Goal: Task Accomplishment & Management: Complete application form

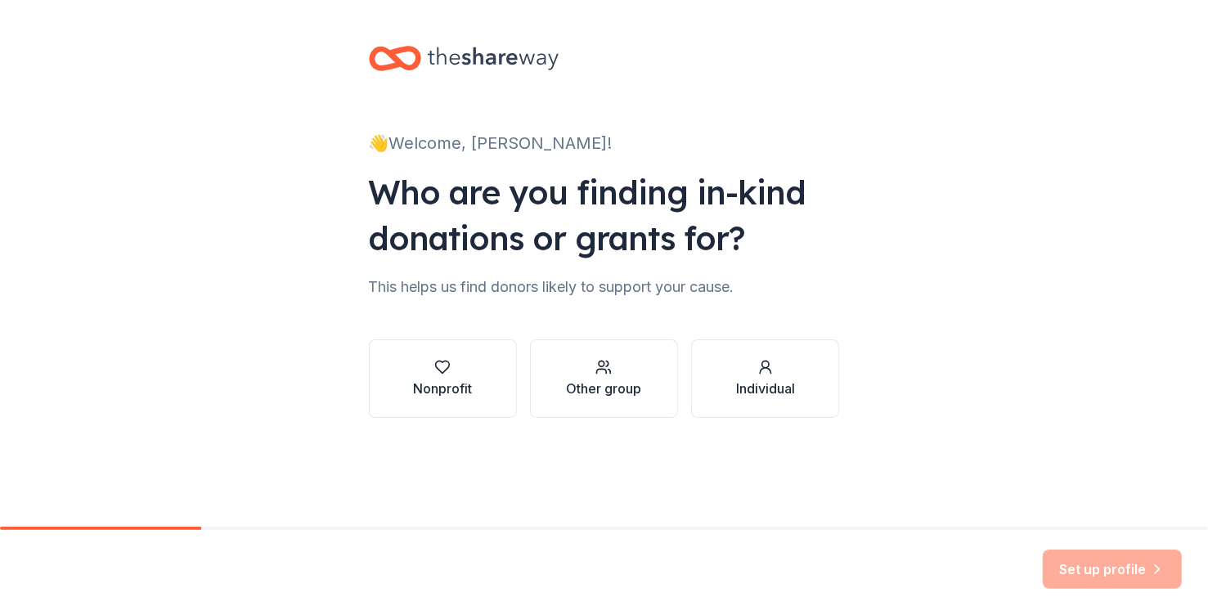
scroll to position [105, 0]
click at [413, 359] on div "Nonprofit" at bounding box center [442, 378] width 59 height 39
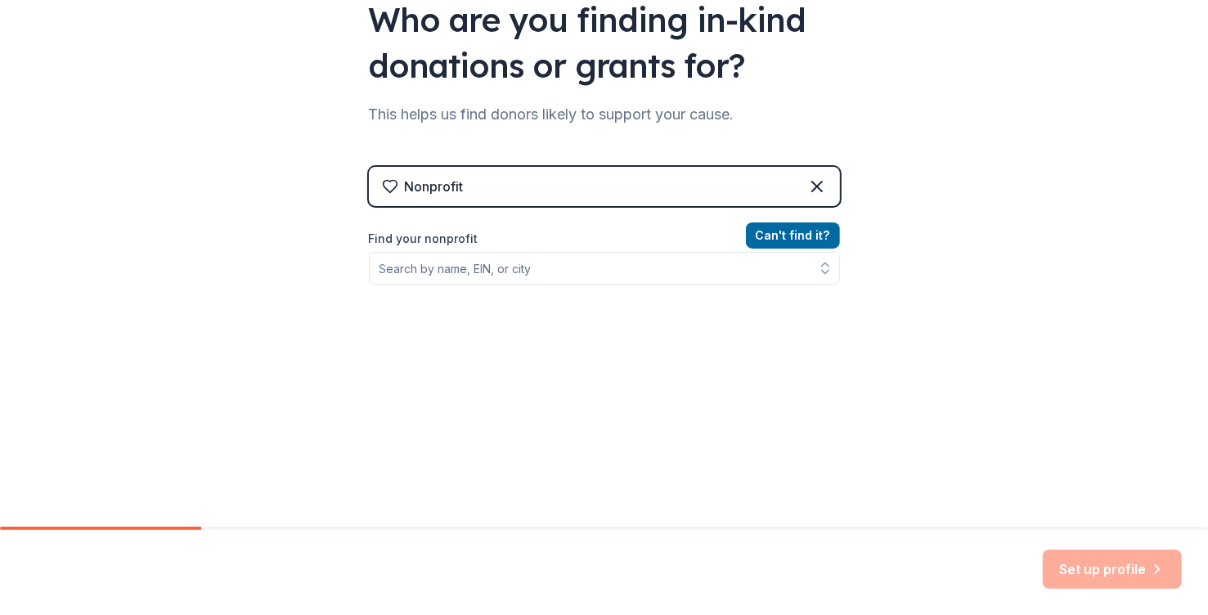
scroll to position [210, 0]
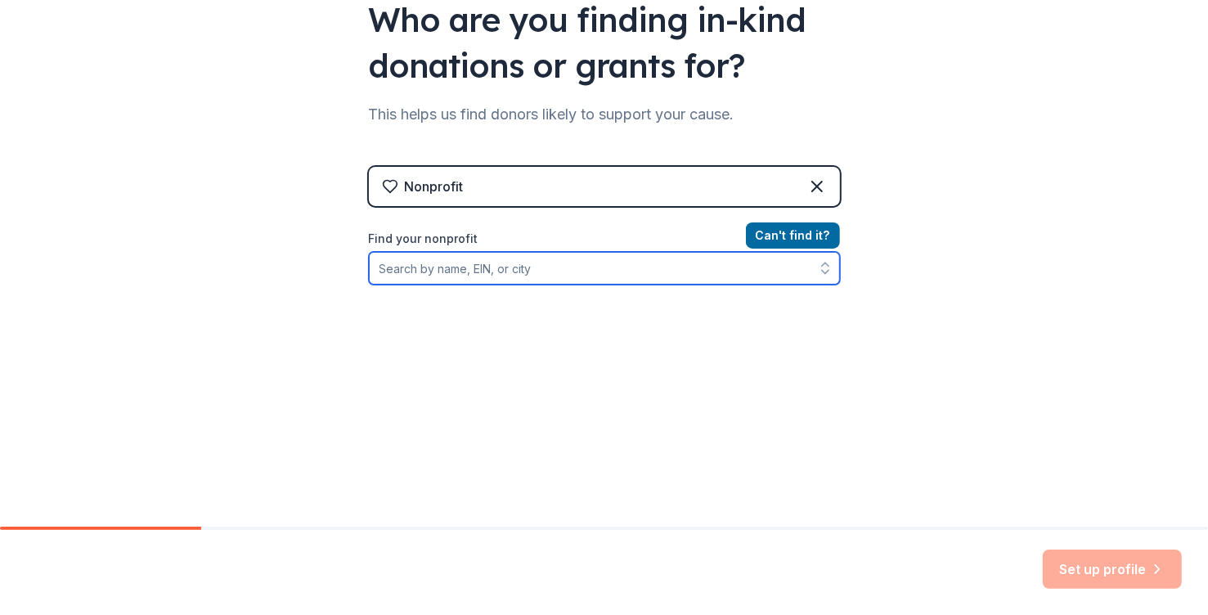
click at [724, 285] on input "Find your nonprofit" at bounding box center [604, 268] width 471 height 33
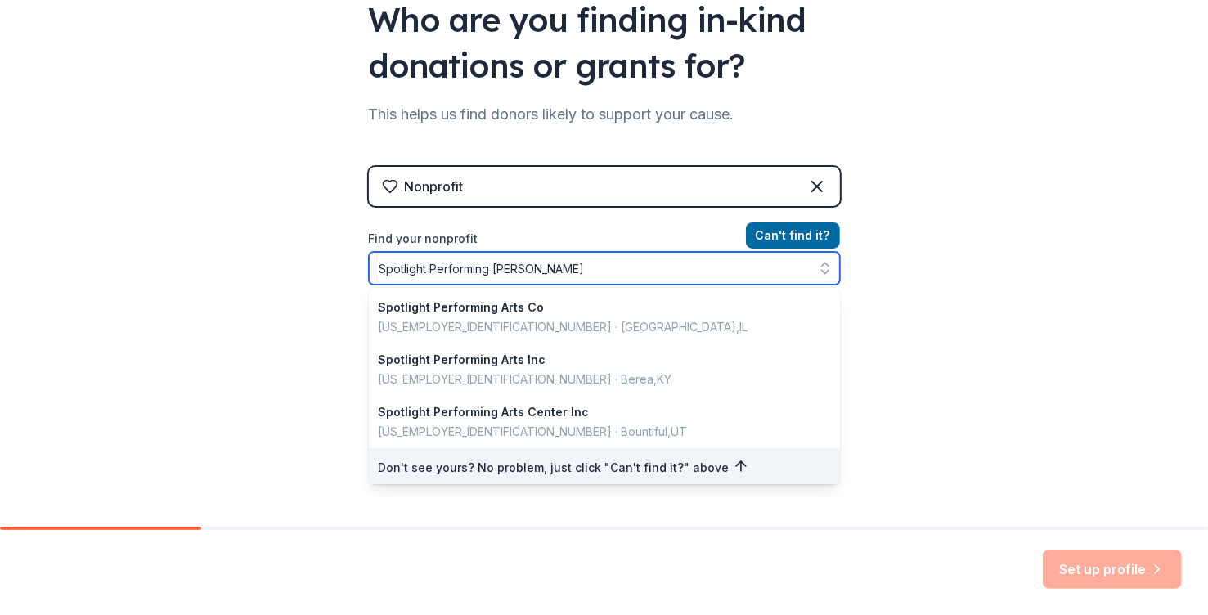
type input "Spotlight Performing Artist"
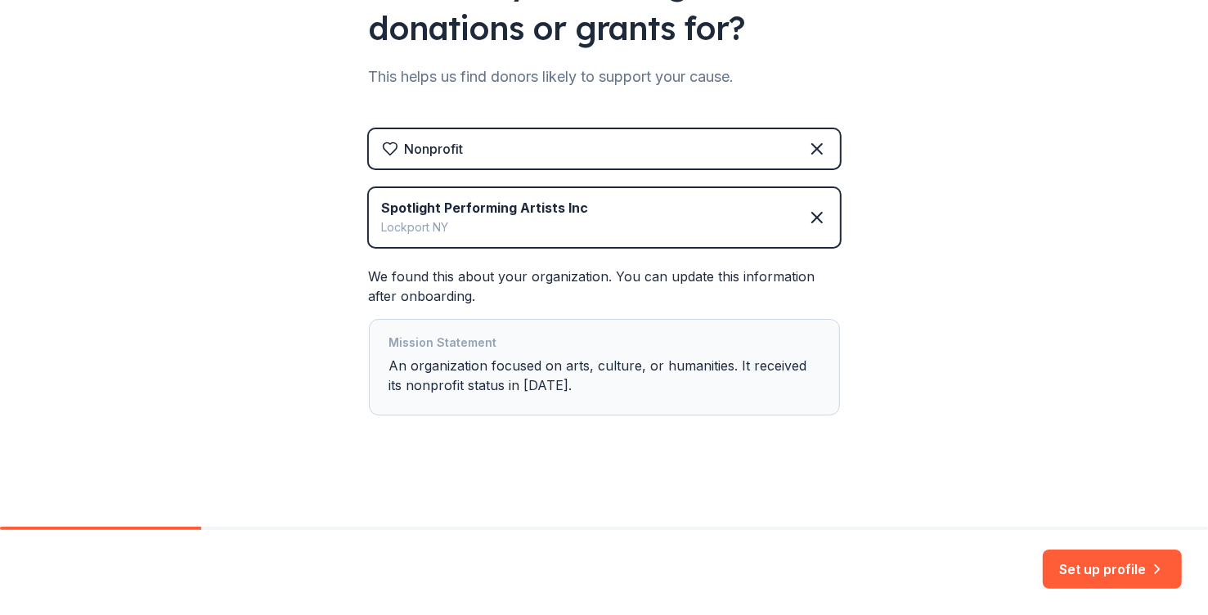
scroll to position [405, 0]
click at [1054, 567] on button "Set up profile" at bounding box center [1112, 568] width 139 height 39
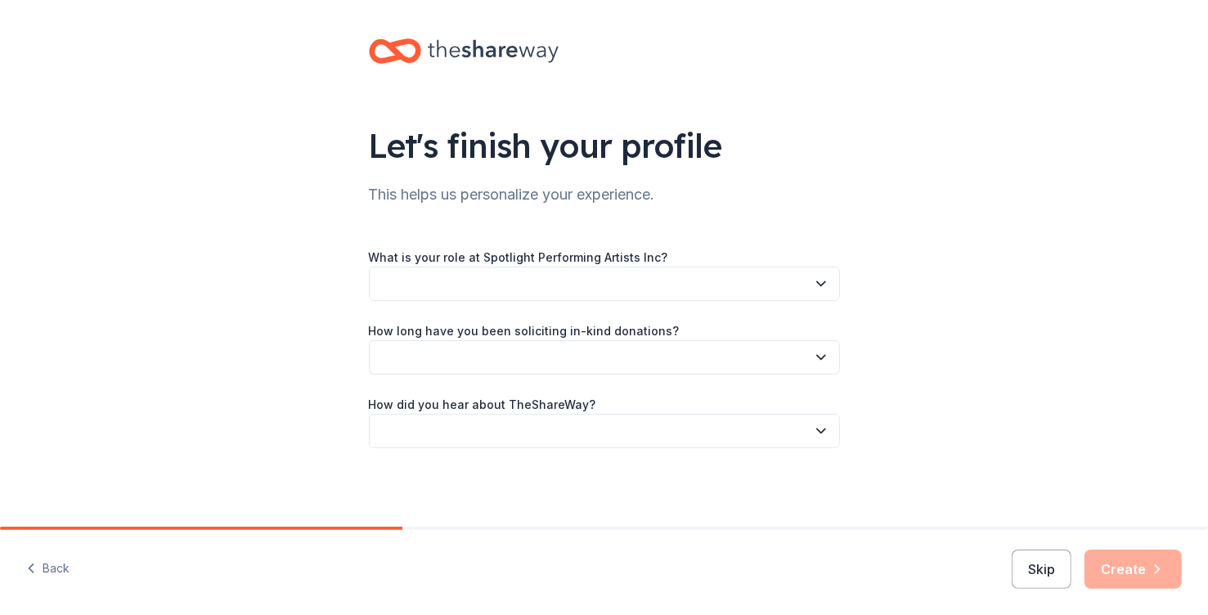
scroll to position [108, 0]
click at [685, 267] on button "button" at bounding box center [604, 284] width 471 height 34
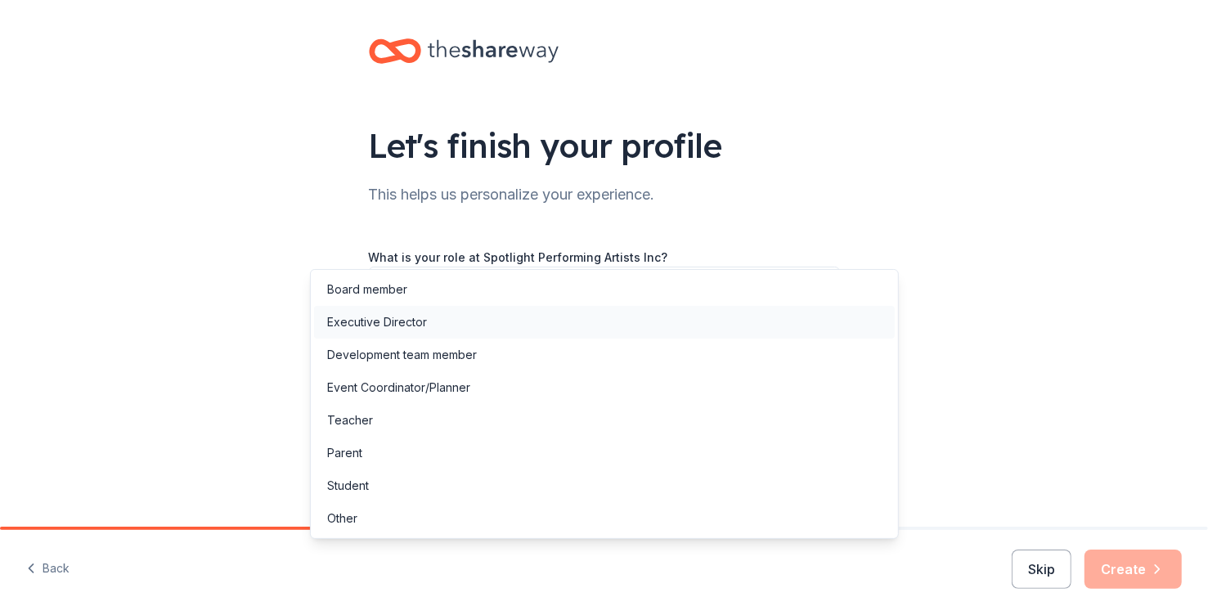
click at [427, 332] on div "Executive Director" at bounding box center [377, 322] width 100 height 20
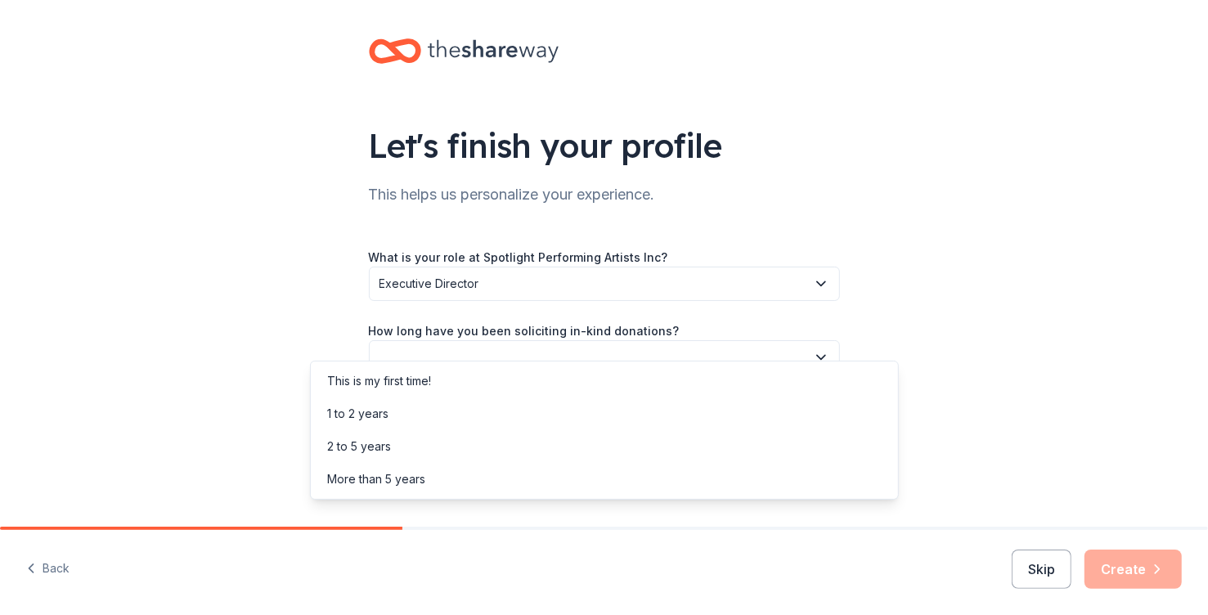
click at [398, 340] on button "button" at bounding box center [604, 357] width 471 height 34
click at [391, 385] on div "This is my first time!" at bounding box center [379, 381] width 104 height 20
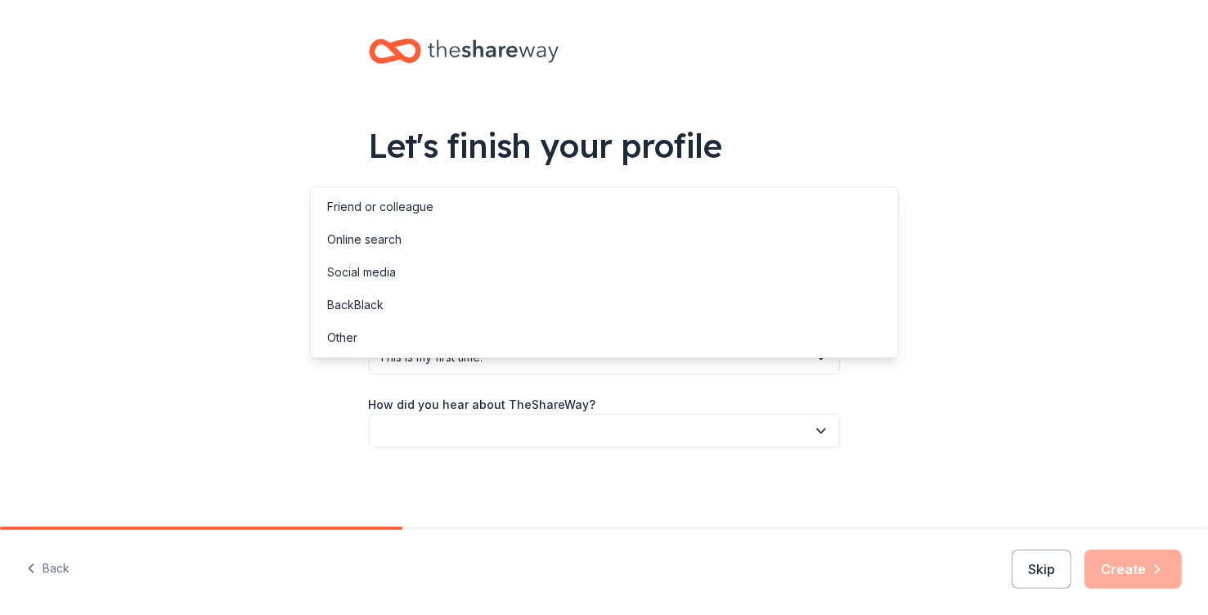
click at [383, 419] on button "button" at bounding box center [604, 431] width 471 height 34
click at [429, 256] on div "Online search" at bounding box center [604, 239] width 581 height 33
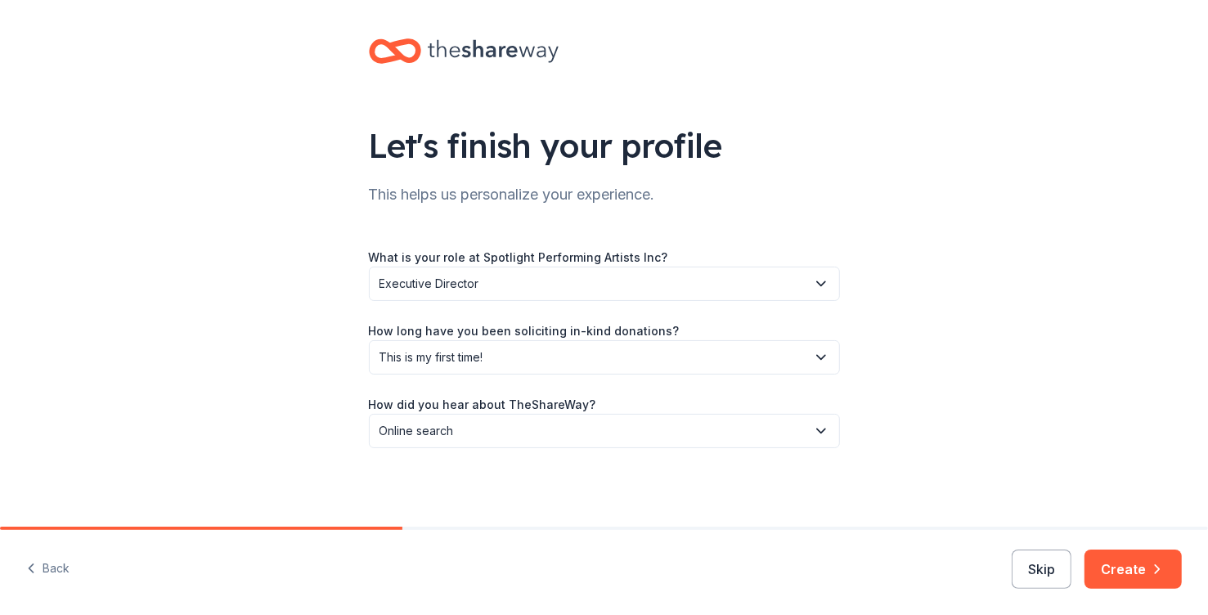
scroll to position [150, 0]
click at [1149, 567] on icon "button" at bounding box center [1157, 569] width 16 height 16
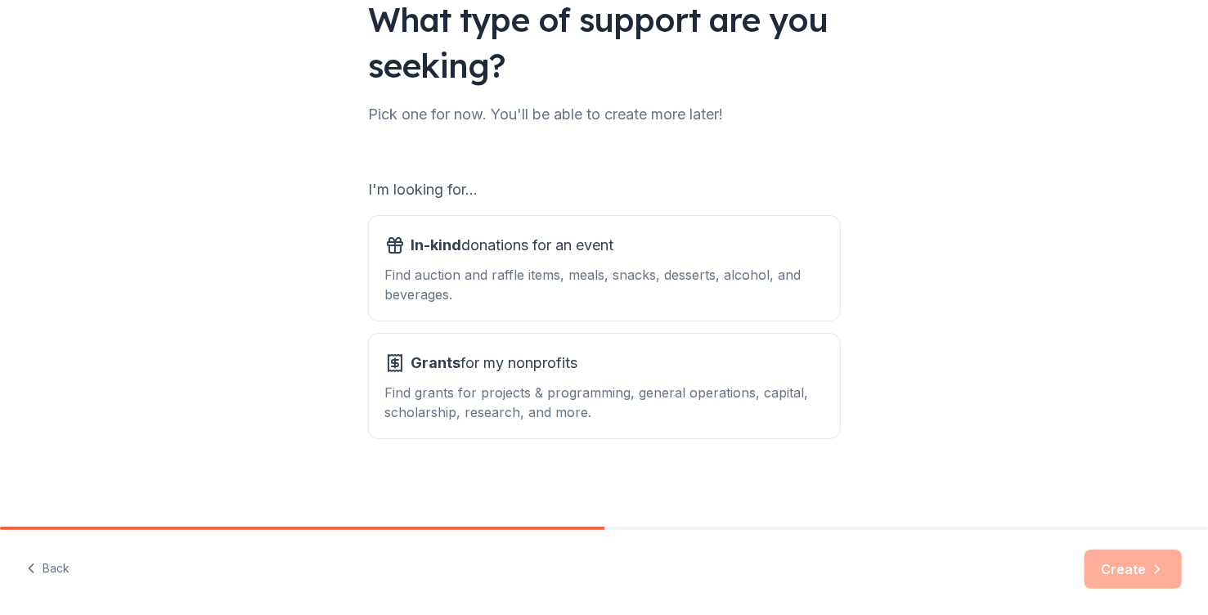
scroll to position [275, 0]
click at [524, 265] on div "Find auction and raffle items, meals, snacks, desserts, alcohol, and beverages." at bounding box center [604, 284] width 438 height 39
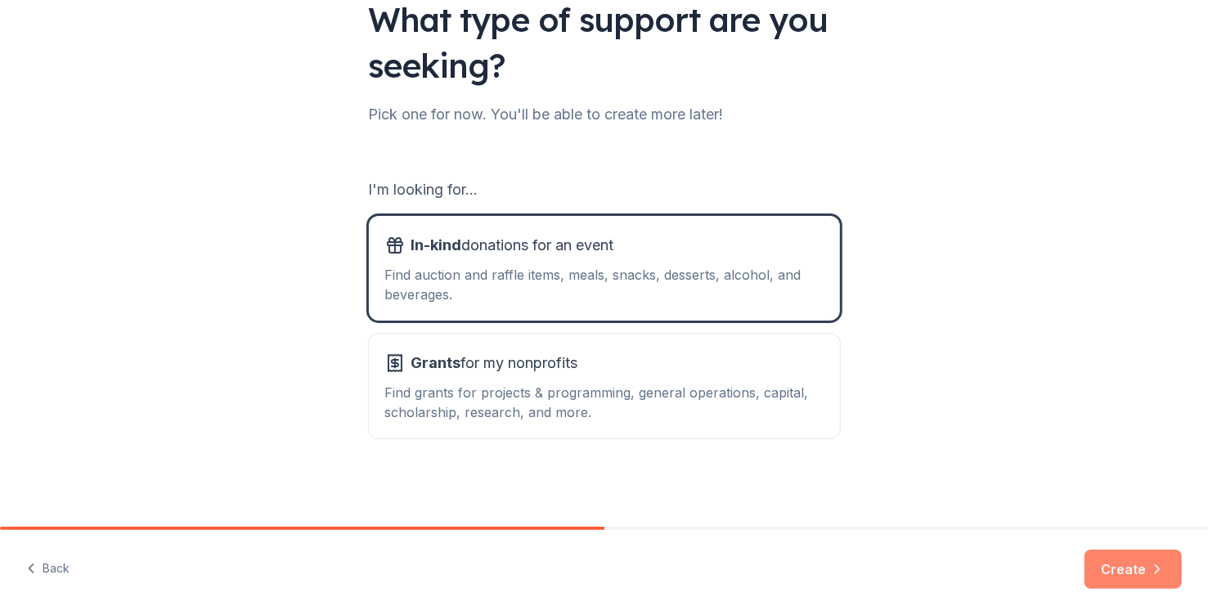
click at [1105, 563] on button "Create" at bounding box center [1132, 568] width 97 height 39
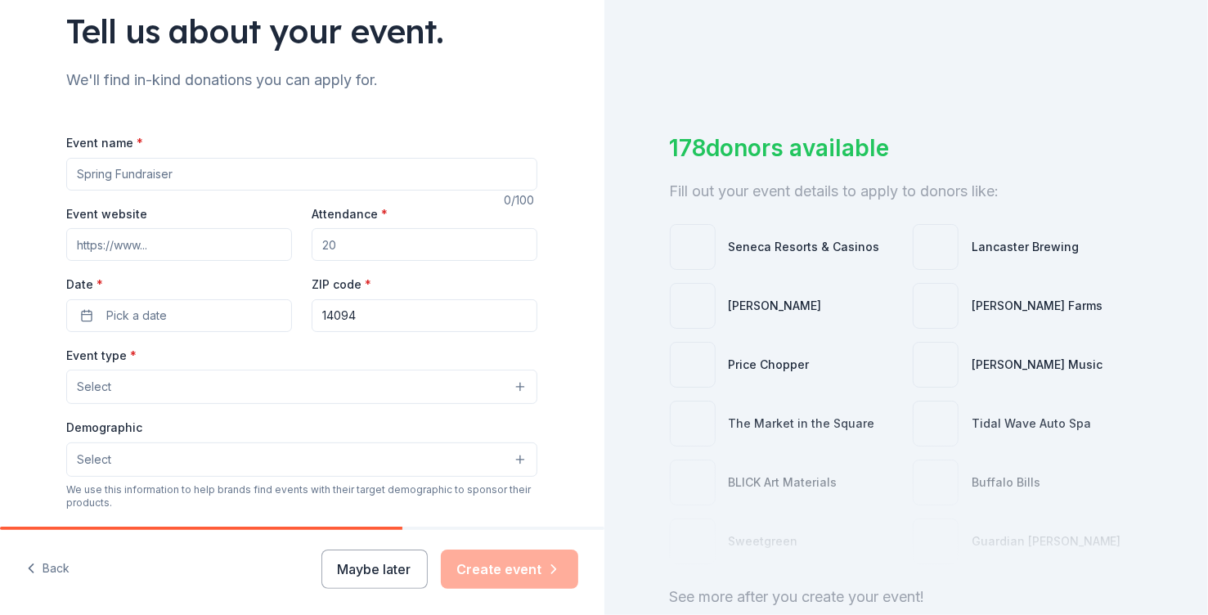
scroll to position [138, 0]
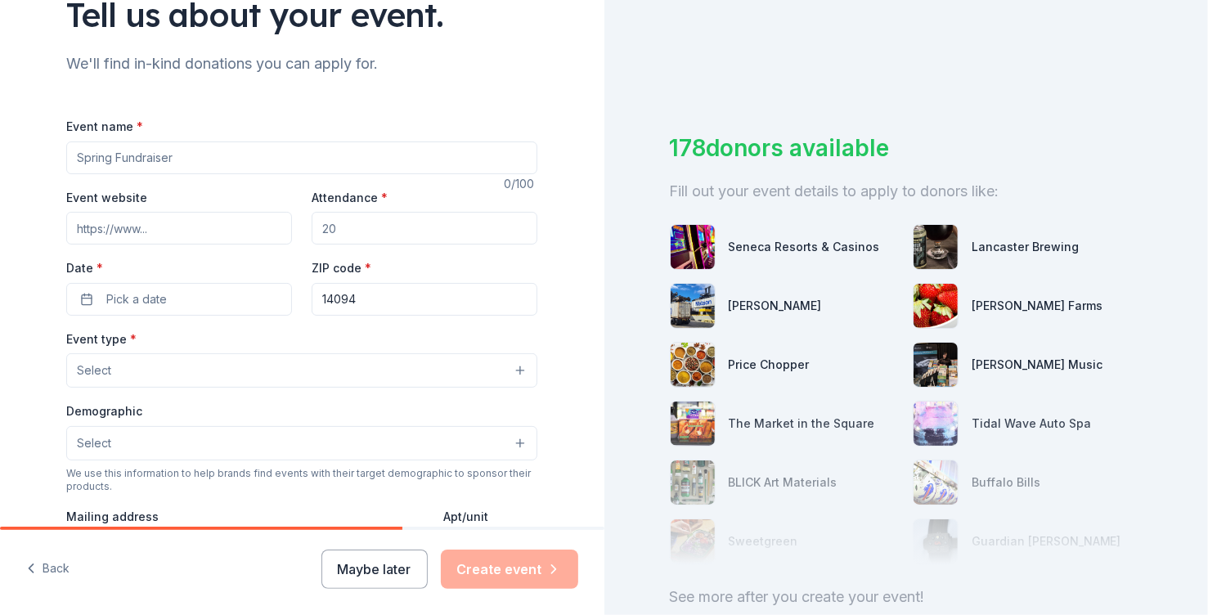
click at [251, 174] on input "Event name *" at bounding box center [301, 157] width 471 height 33
type input "Goosebumps The Musical"
click at [365, 244] on input "Attendance *" at bounding box center [425, 228] width 226 height 33
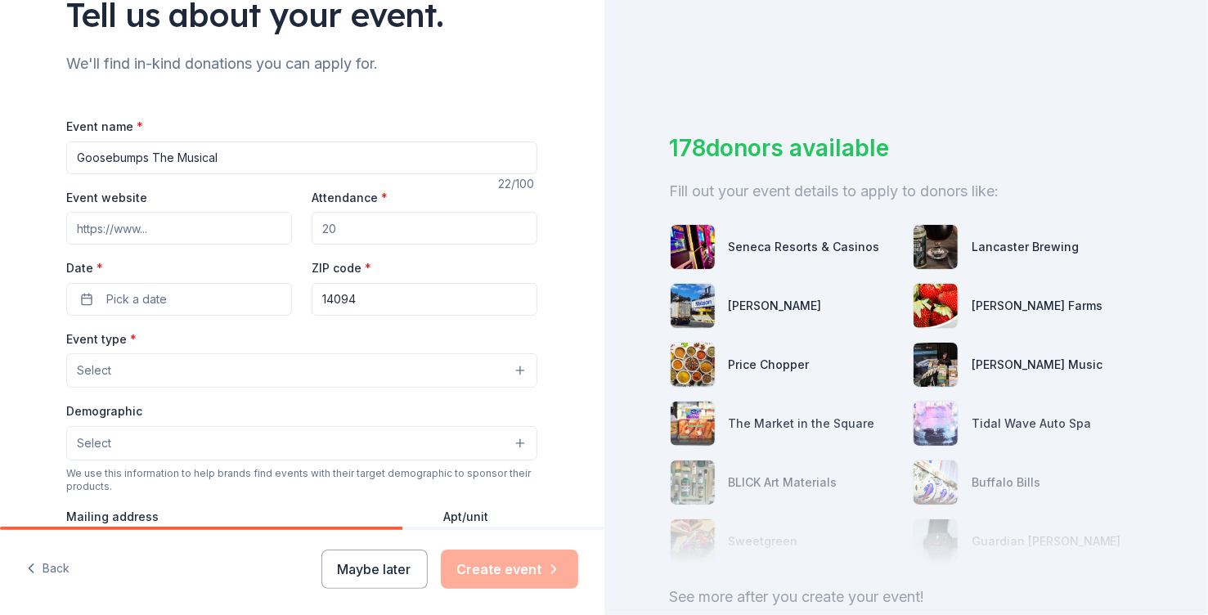
type input "1"
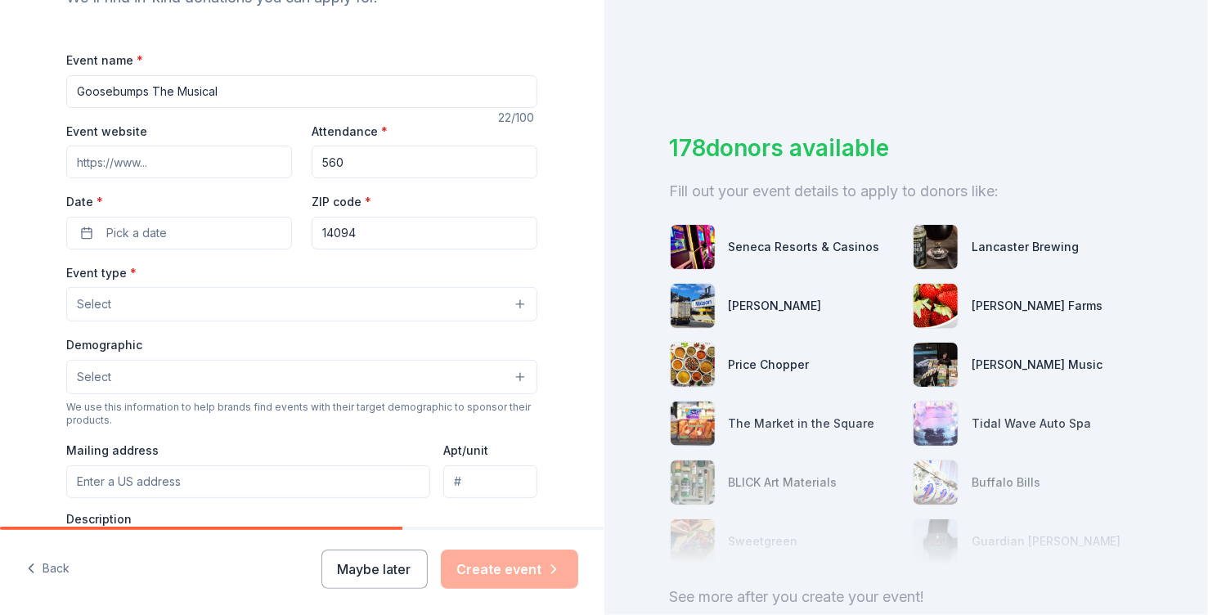
scroll to position [230, 0]
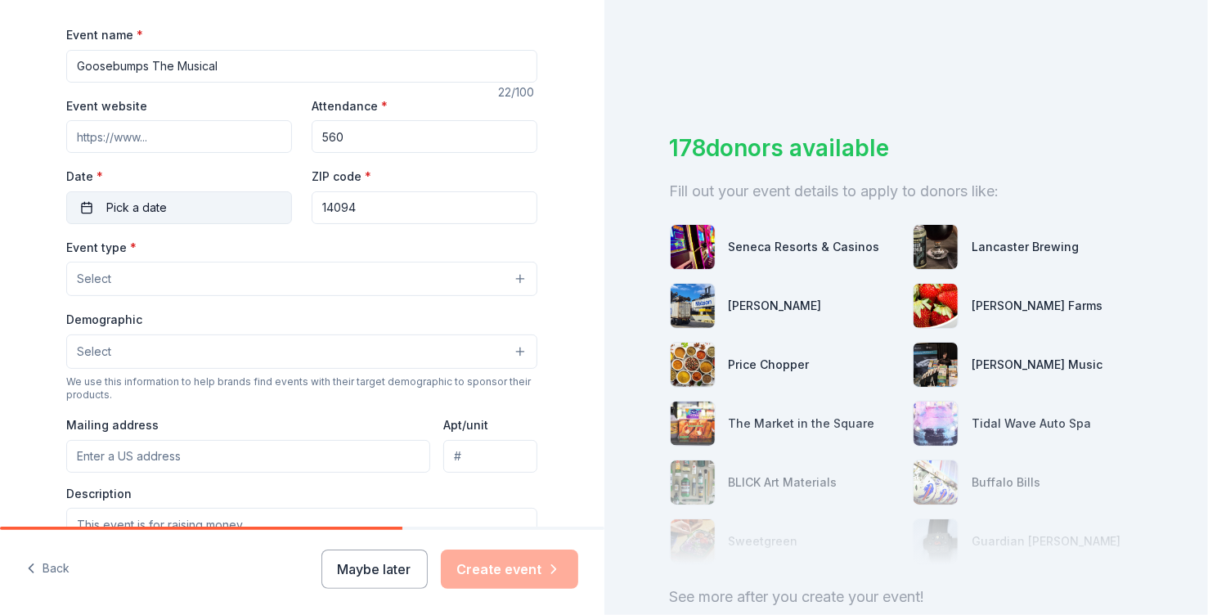
type input "560"
click at [130, 217] on span "Pick a date" at bounding box center [136, 208] width 61 height 20
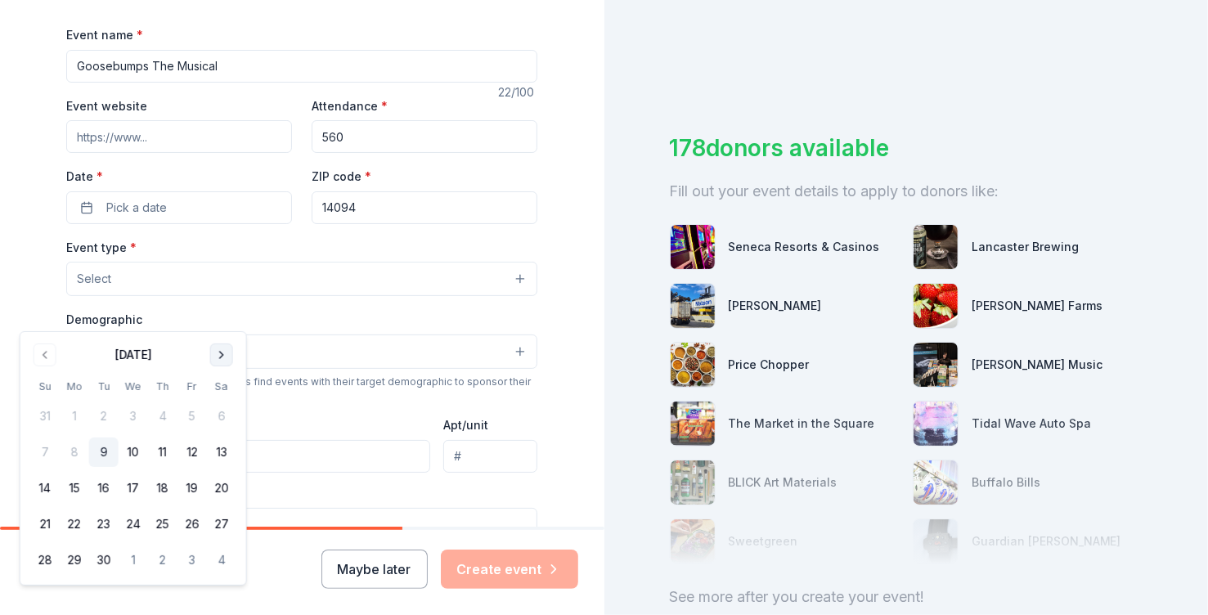
click at [233, 356] on button "Go to next month" at bounding box center [221, 354] width 23 height 23
click at [207, 539] on button "24" at bounding box center [191, 523] width 29 height 29
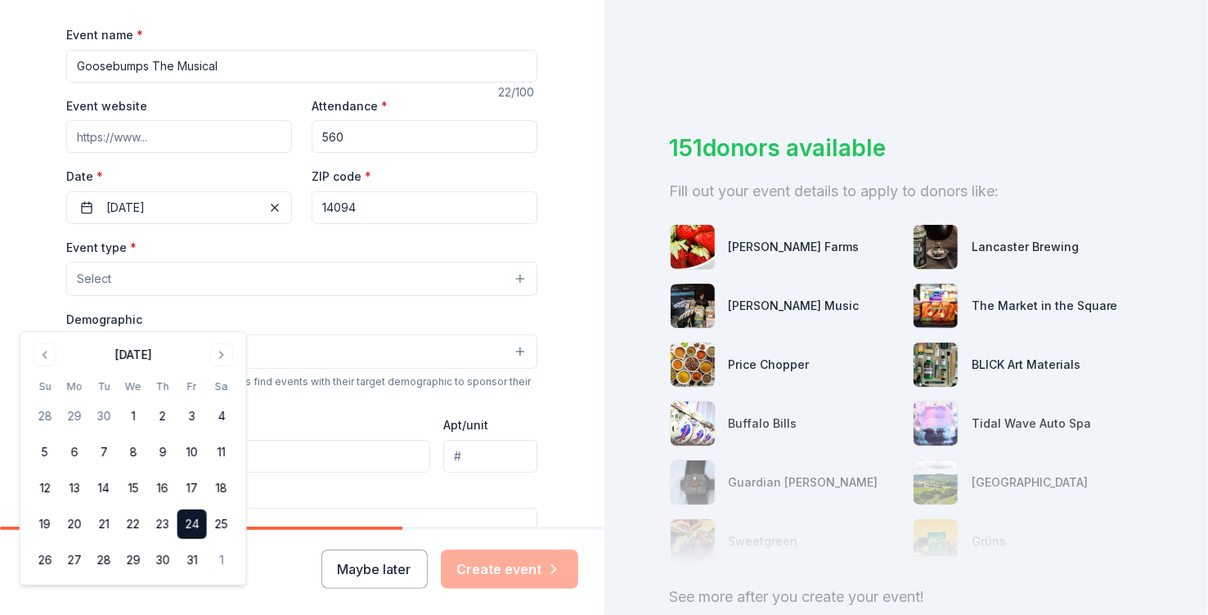
click at [338, 297] on div "Event type * Select" at bounding box center [301, 267] width 471 height 60
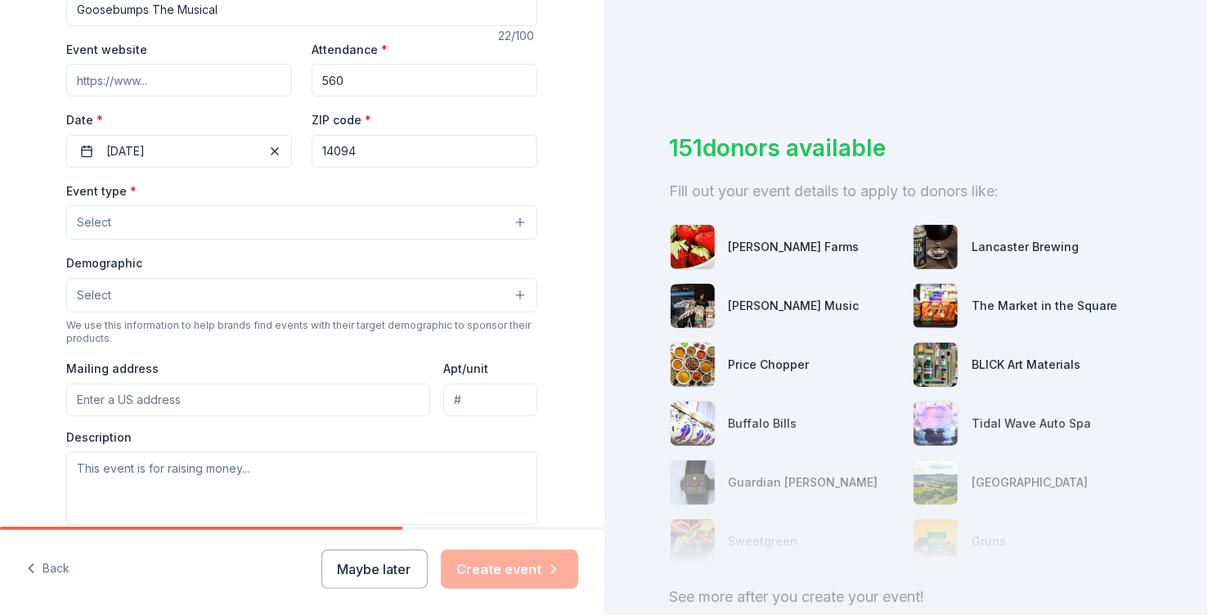
scroll to position [309, 0]
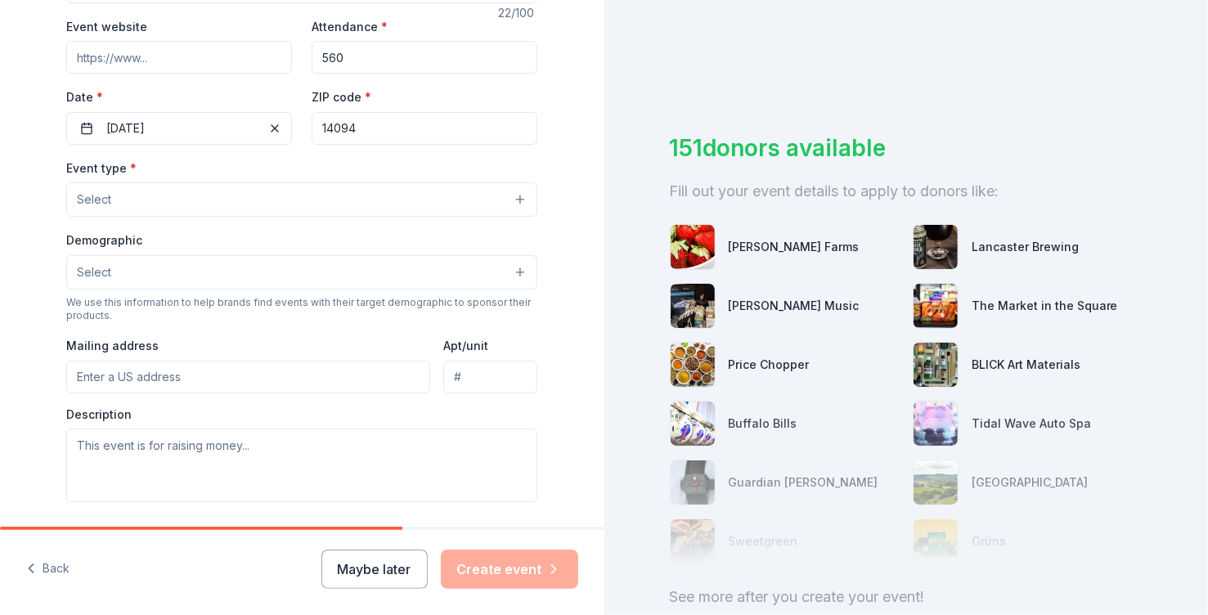
click at [314, 217] on button "Select" at bounding box center [301, 199] width 471 height 34
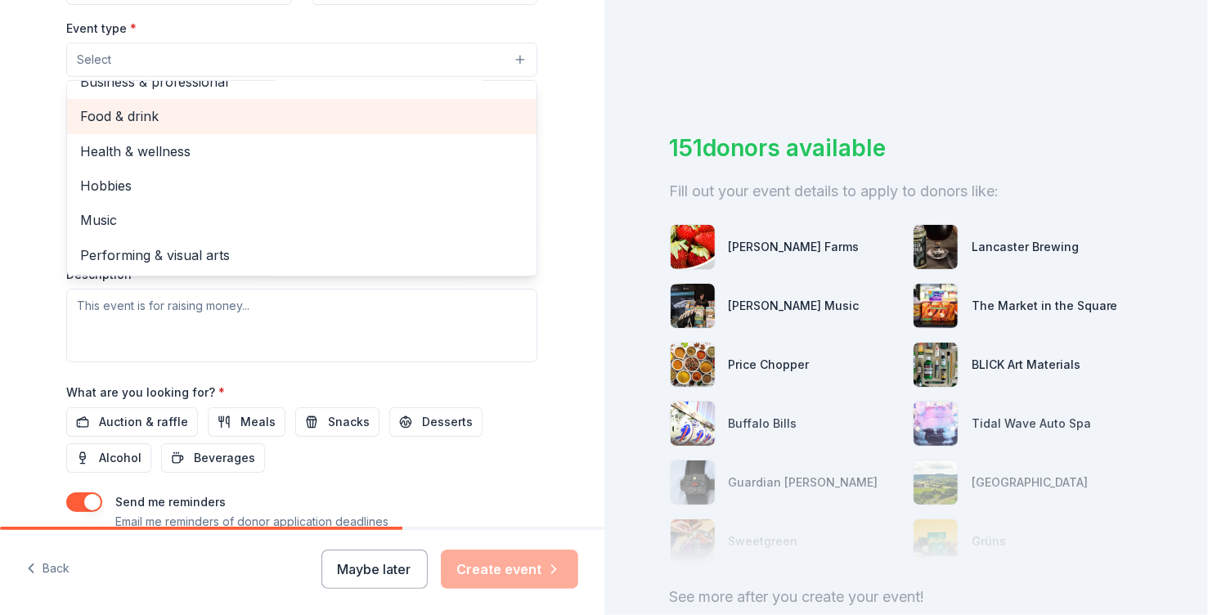
scroll to position [473, 0]
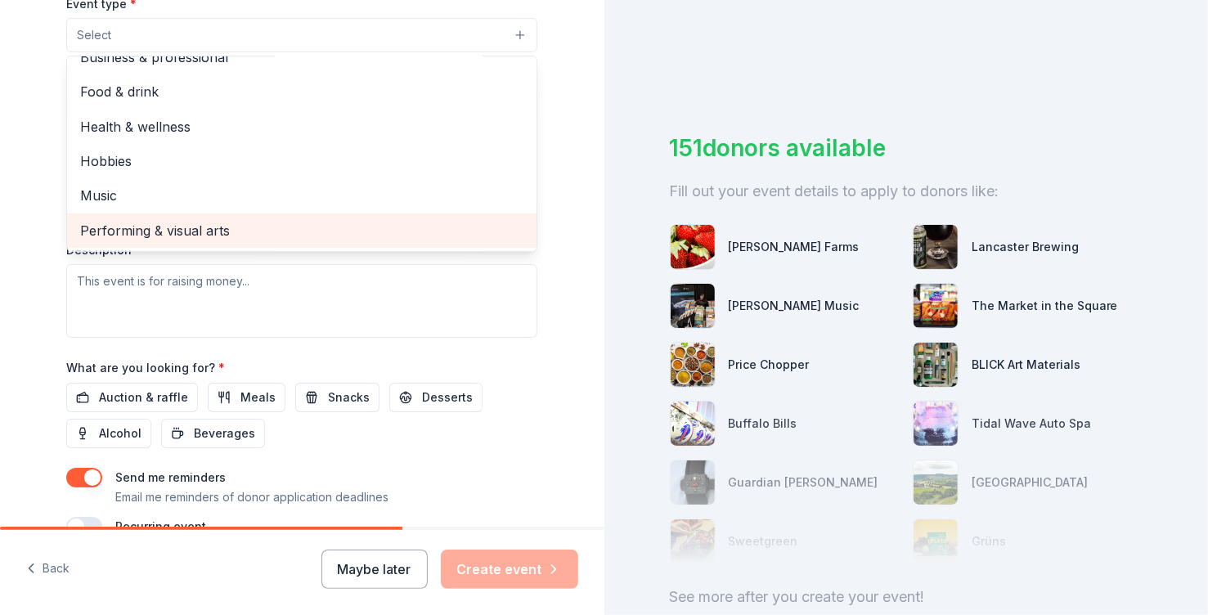
click at [200, 241] on span "Performing & visual arts" at bounding box center [301, 230] width 443 height 21
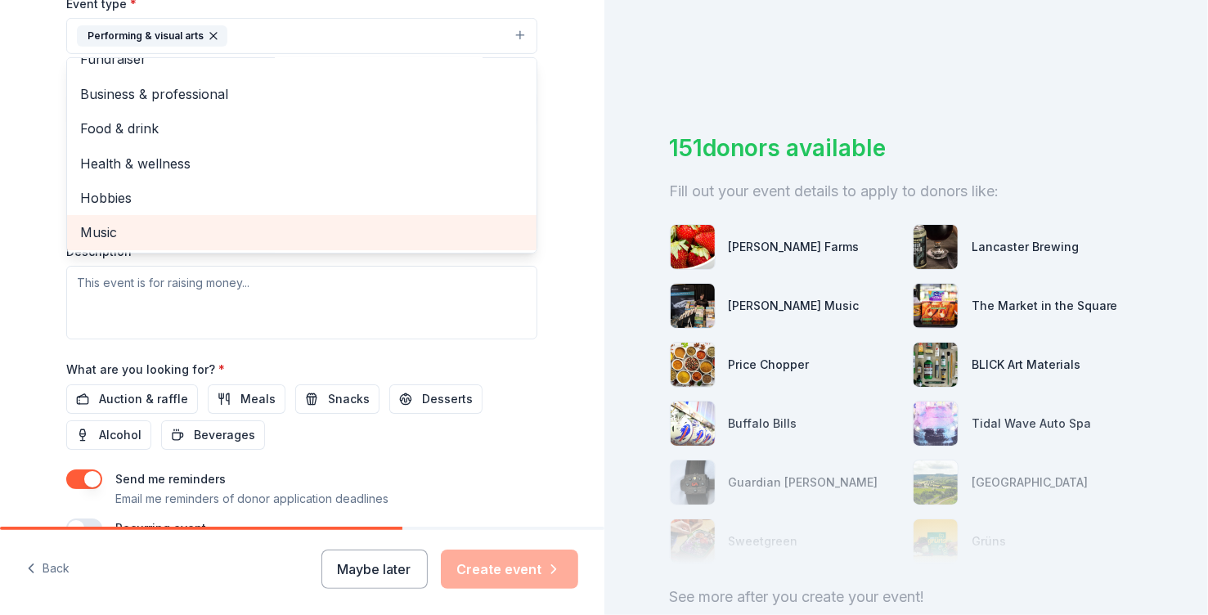
scroll to position [25, 0]
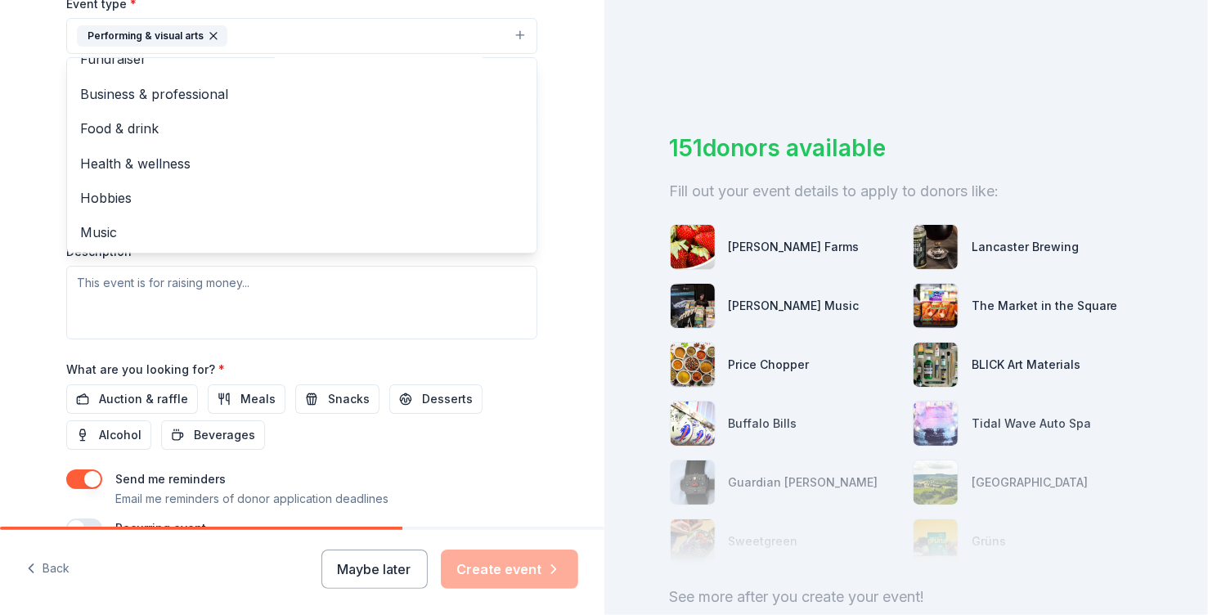
click at [40, 441] on div "Tell us about your event. We'll find in-kind donations you can apply for. Event…" at bounding box center [301, 72] width 523 height 1090
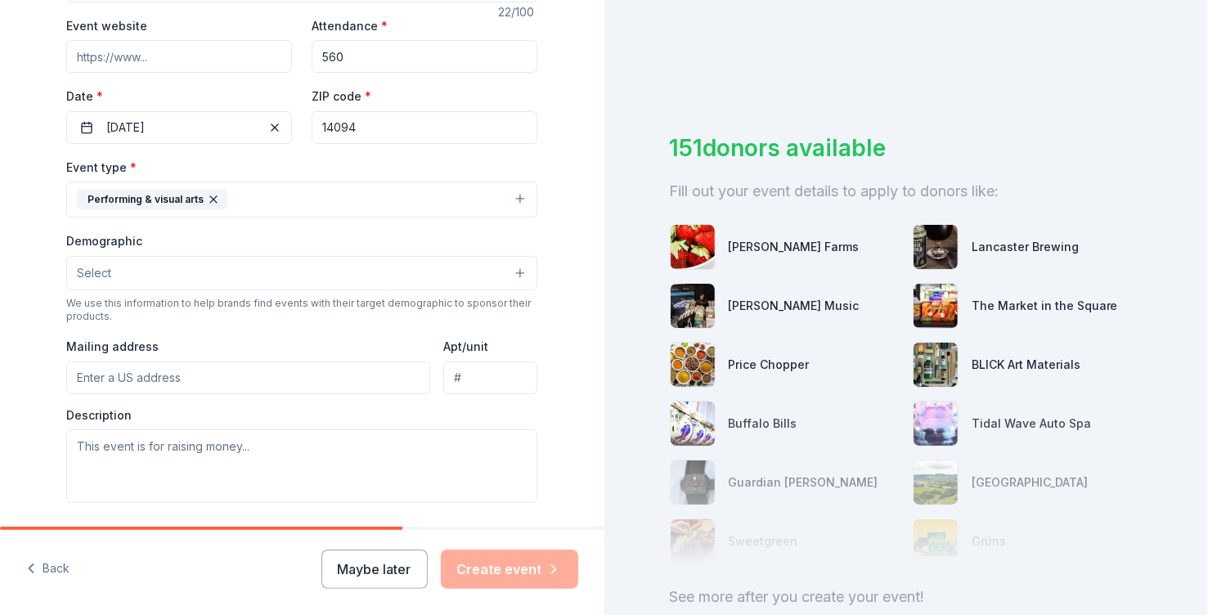
scroll to position [287, 0]
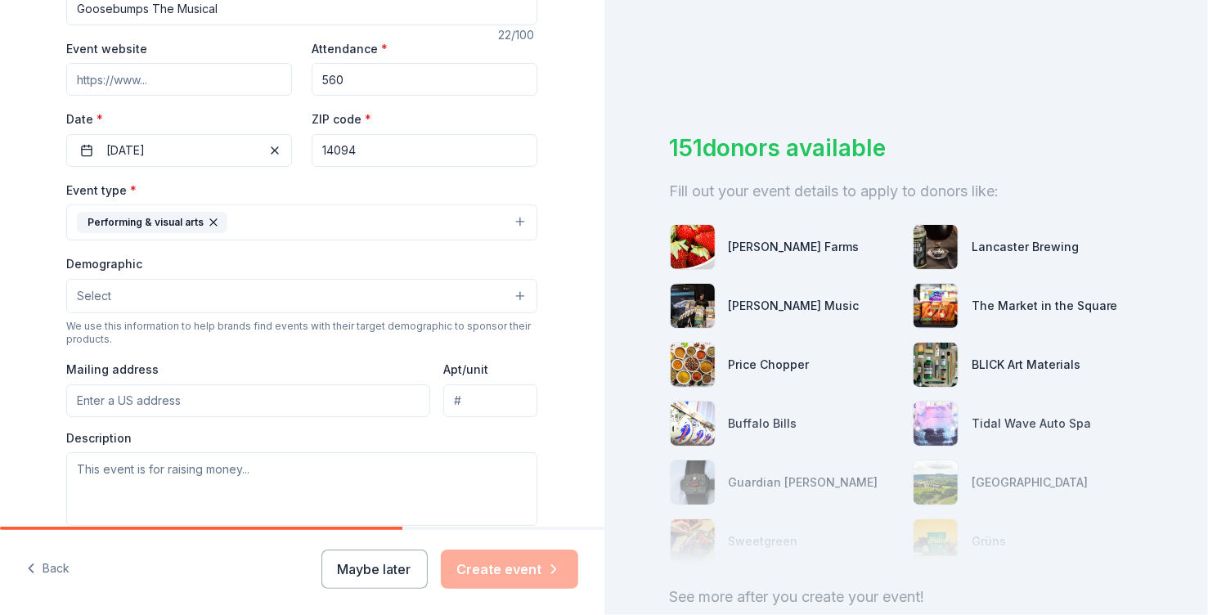
click at [123, 96] on input "Event website" at bounding box center [179, 79] width 226 height 33
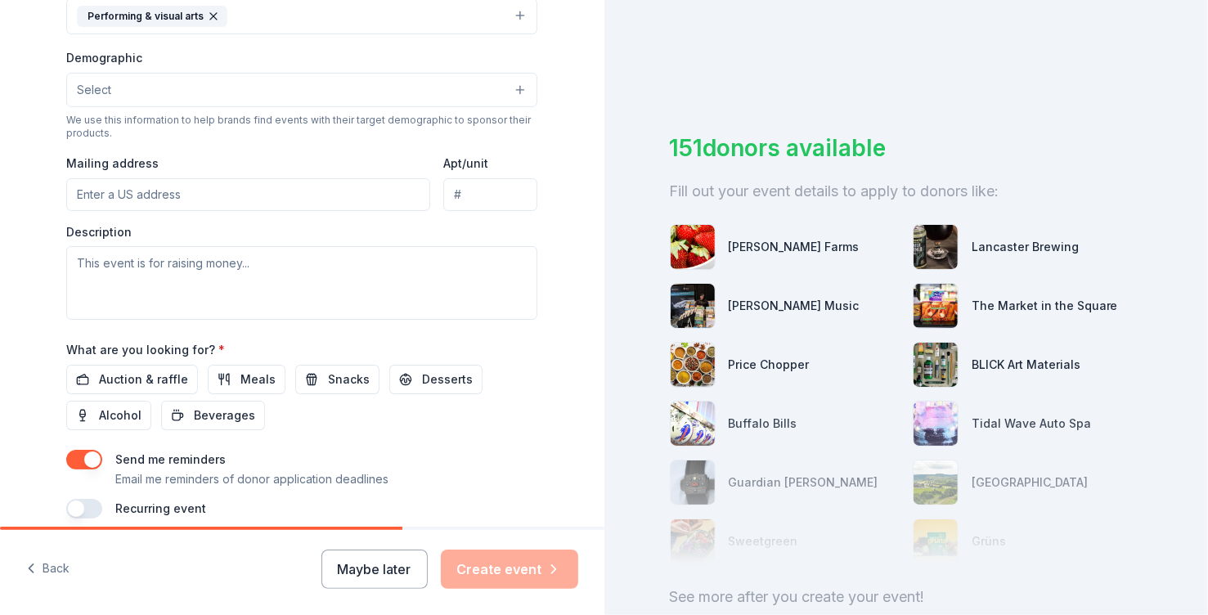
scroll to position [509, 0]
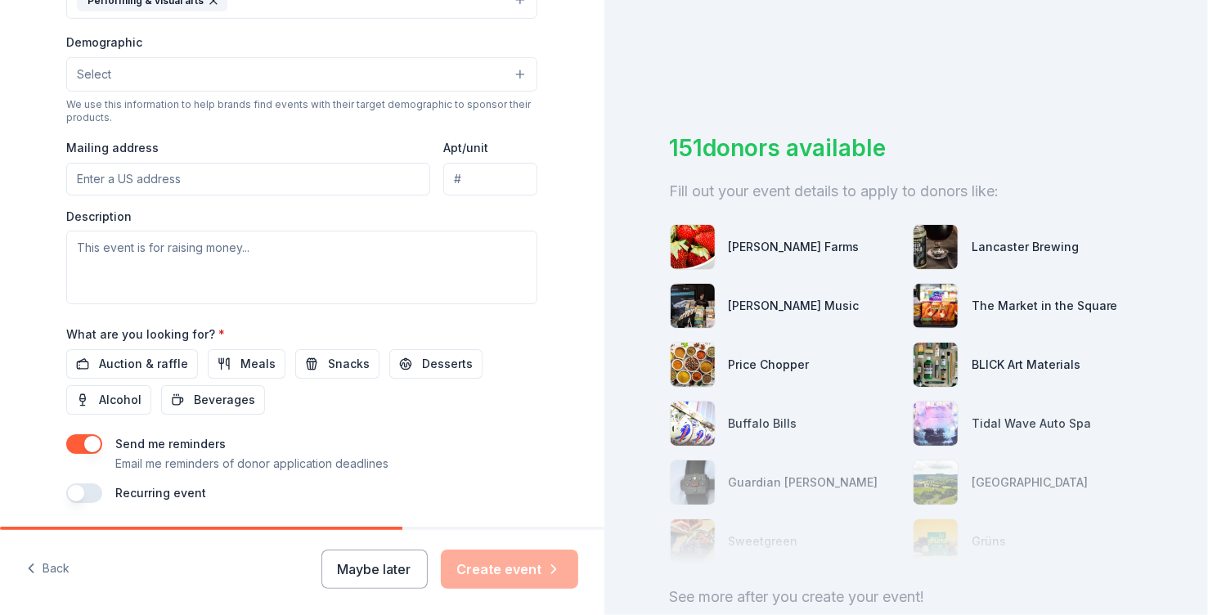
type input "spotlightstudioshare.com"
click at [324, 92] on button "Select" at bounding box center [301, 74] width 471 height 34
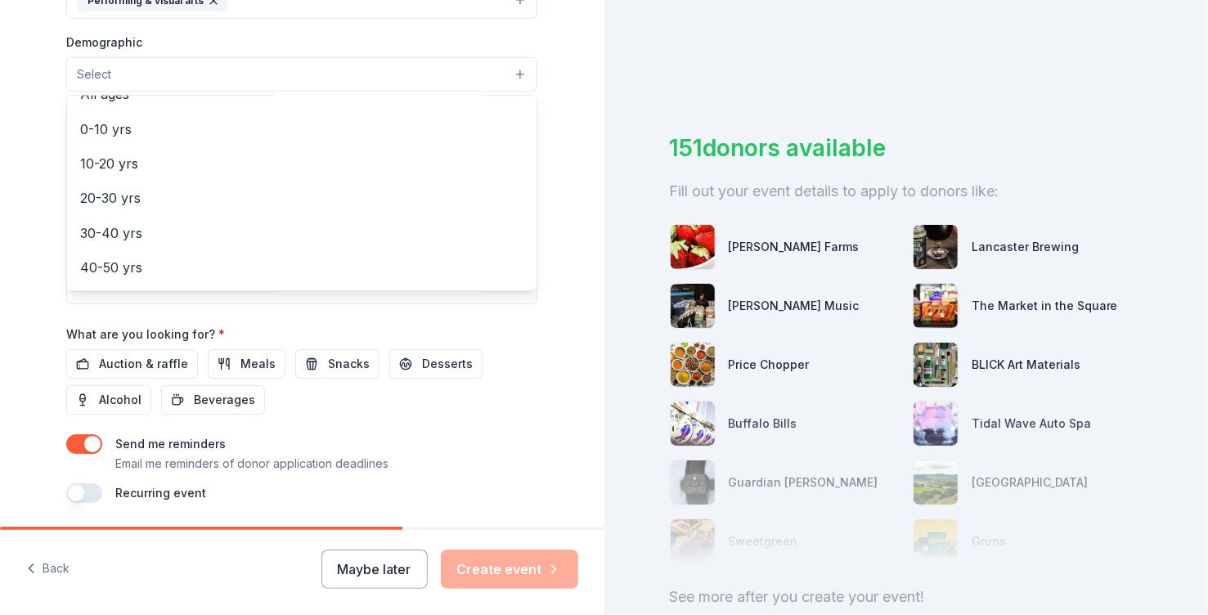
scroll to position [169, 0]
click at [123, 96] on span "0-10 yrs" at bounding box center [301, 85] width 443 height 21
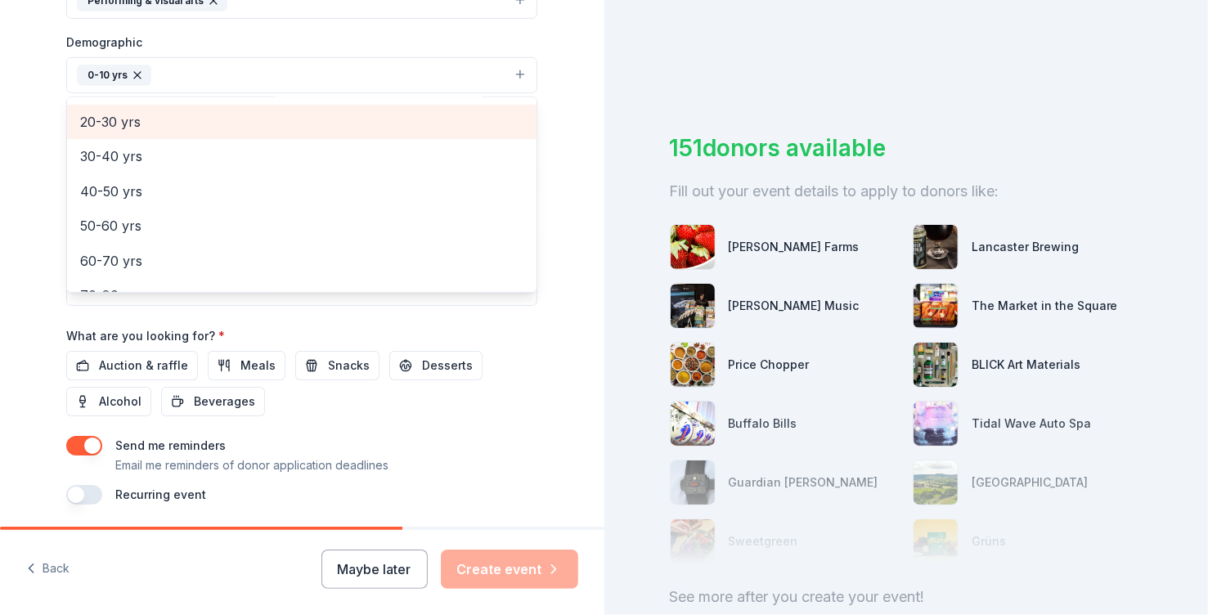
click at [111, 132] on span "20-30 yrs" at bounding box center [301, 121] width 443 height 21
click at [155, 132] on span "30-40 yrs" at bounding box center [301, 121] width 443 height 21
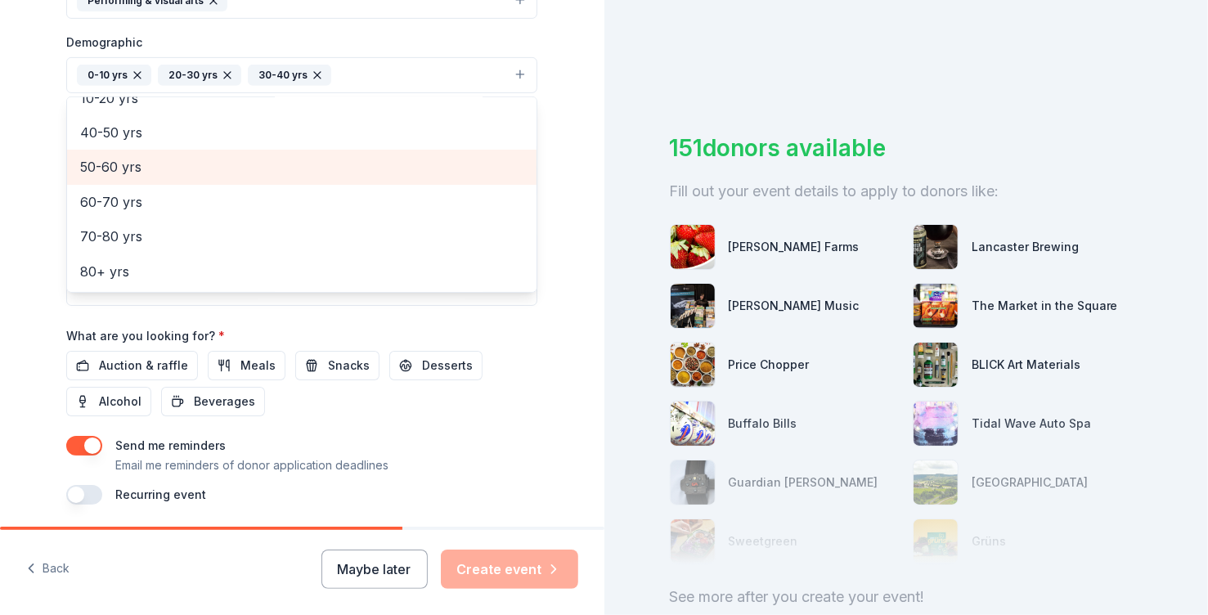
click at [124, 177] on span "50-60 yrs" at bounding box center [301, 166] width 443 height 21
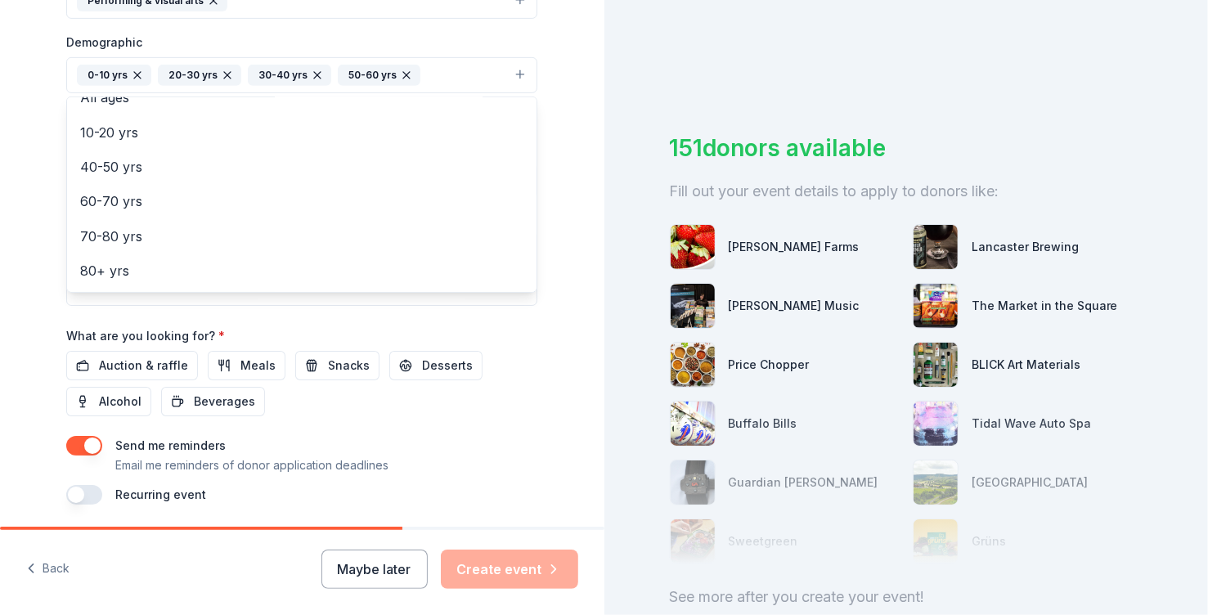
click at [413, 93] on div "Demographic 0-10 yrs 20-30 yrs 30-40 yrs 50-60 yrs All genders Mostly men Mostl…" at bounding box center [301, 62] width 471 height 61
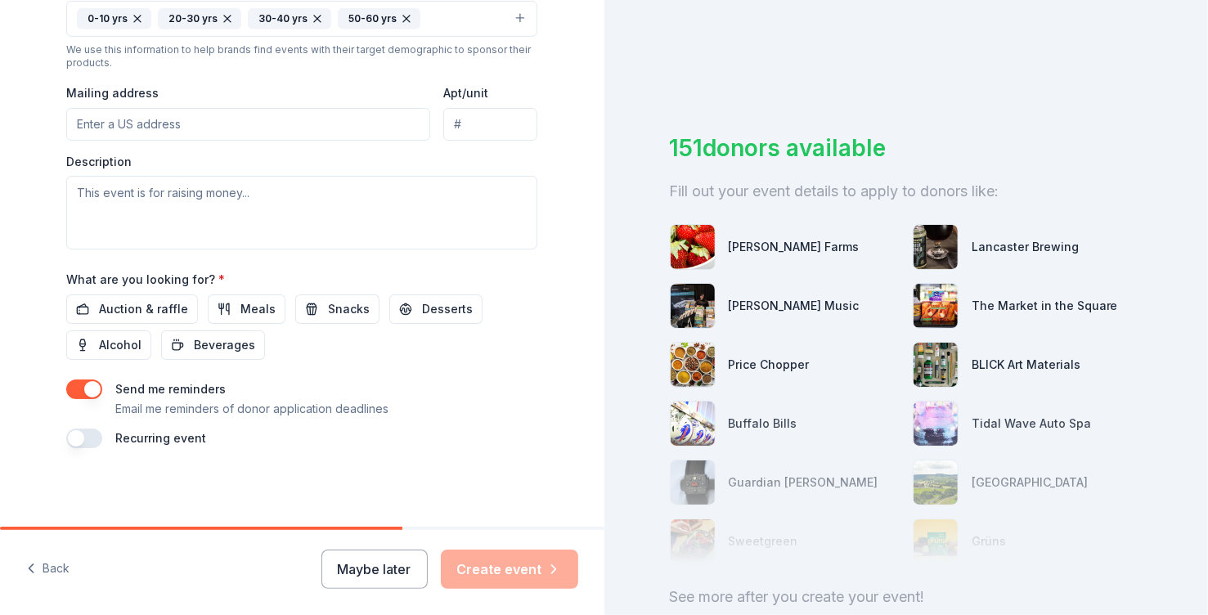
scroll to position [696, 0]
click at [278, 242] on textarea at bounding box center [301, 213] width 471 height 74
click at [66, 379] on button "button" at bounding box center [84, 389] width 36 height 20
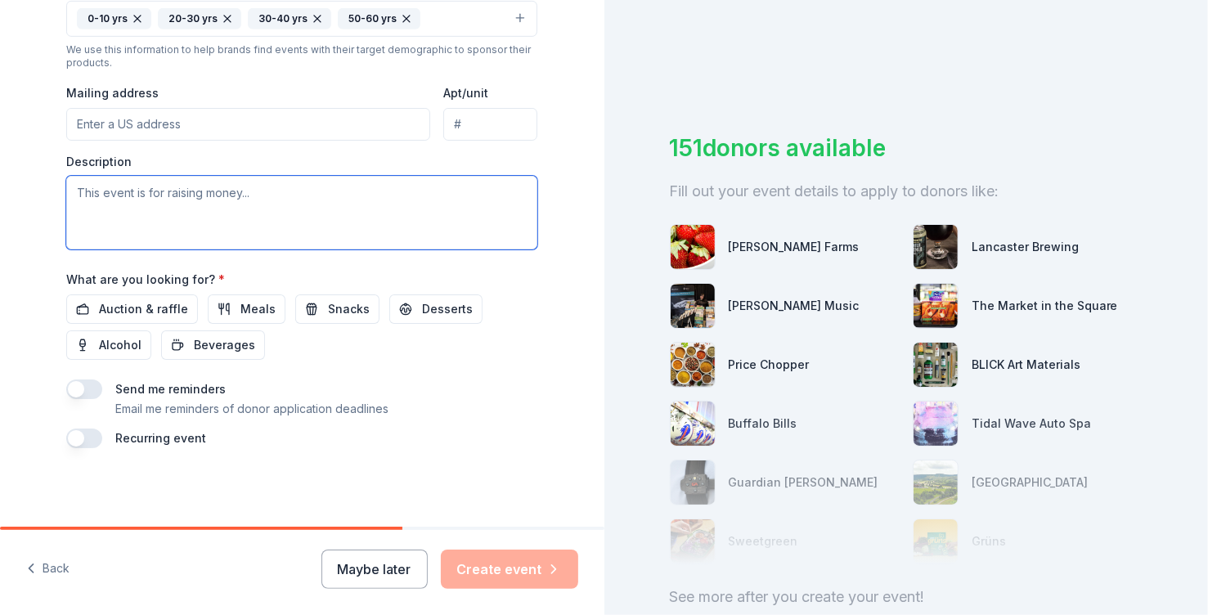
click at [330, 249] on textarea at bounding box center [301, 213] width 471 height 74
type textarea "Goosebumps the Musical"
click at [302, 141] on input "Mailing address" at bounding box center [248, 124] width 364 height 33
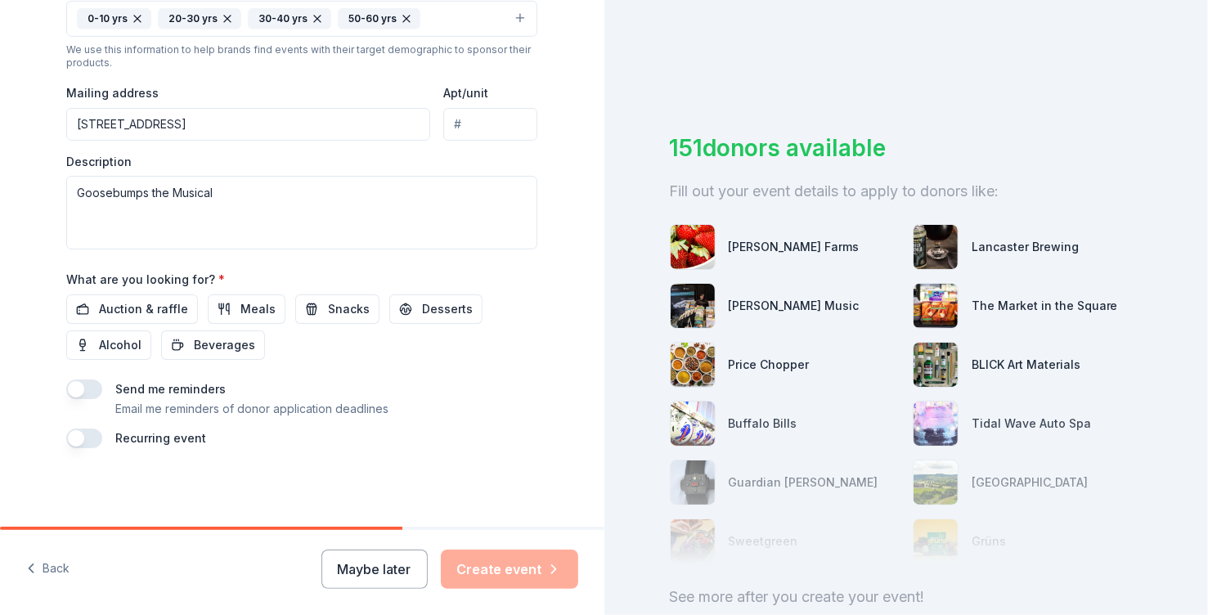
type input "41 East Avenue, Lockport, NY, 14094"
click at [330, 294] on button "Snacks" at bounding box center [337, 308] width 84 height 29
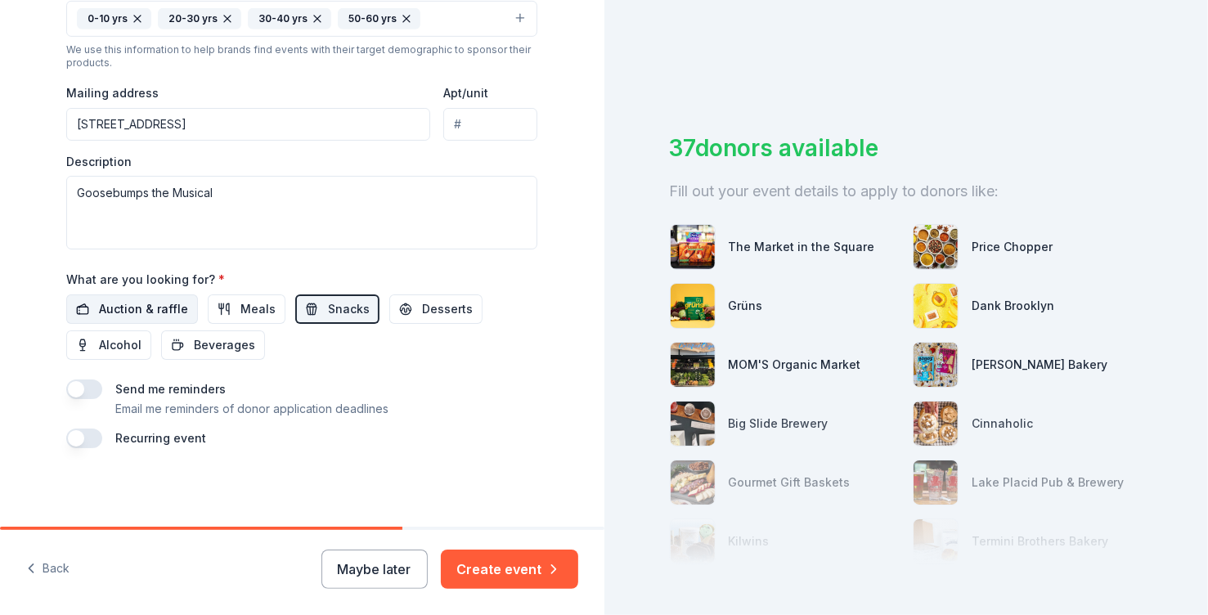
click at [144, 299] on span "Auction & raffle" at bounding box center [143, 309] width 89 height 20
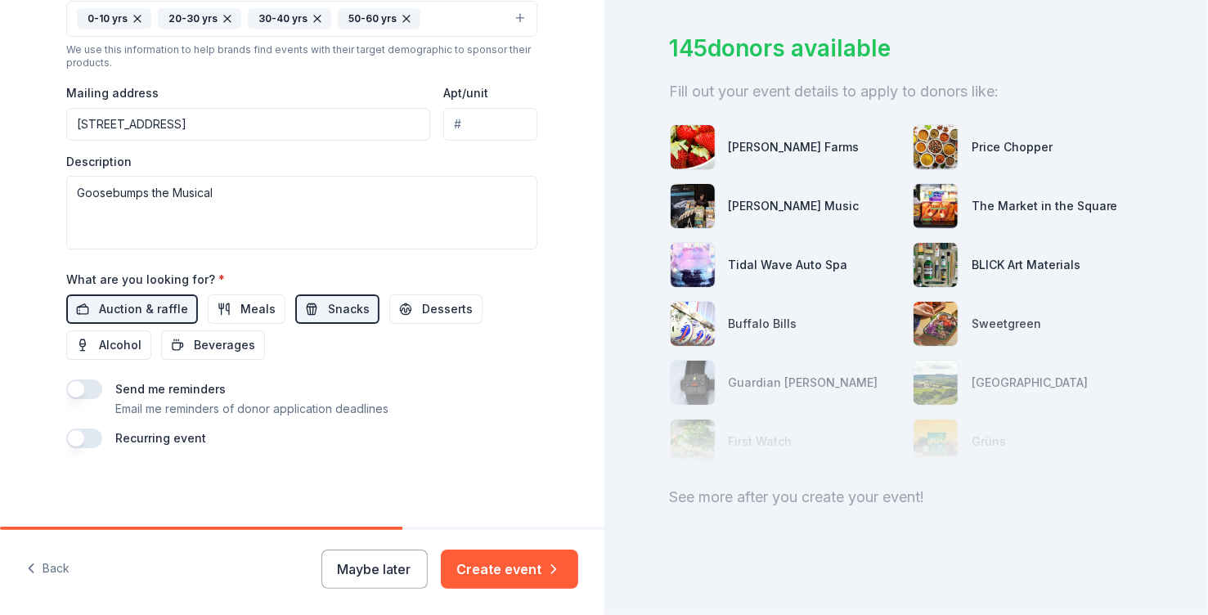
scroll to position [269, 0]
click at [267, 299] on span "Meals" at bounding box center [257, 309] width 35 height 20
click at [473, 577] on button "Create event" at bounding box center [509, 568] width 137 height 39
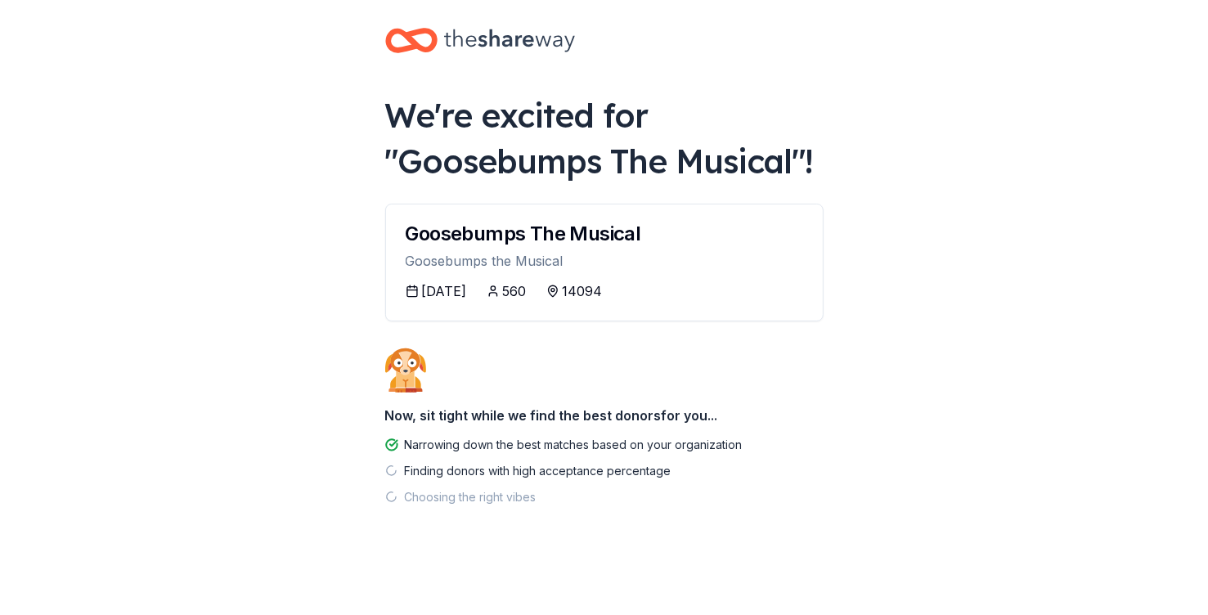
scroll to position [227, 0]
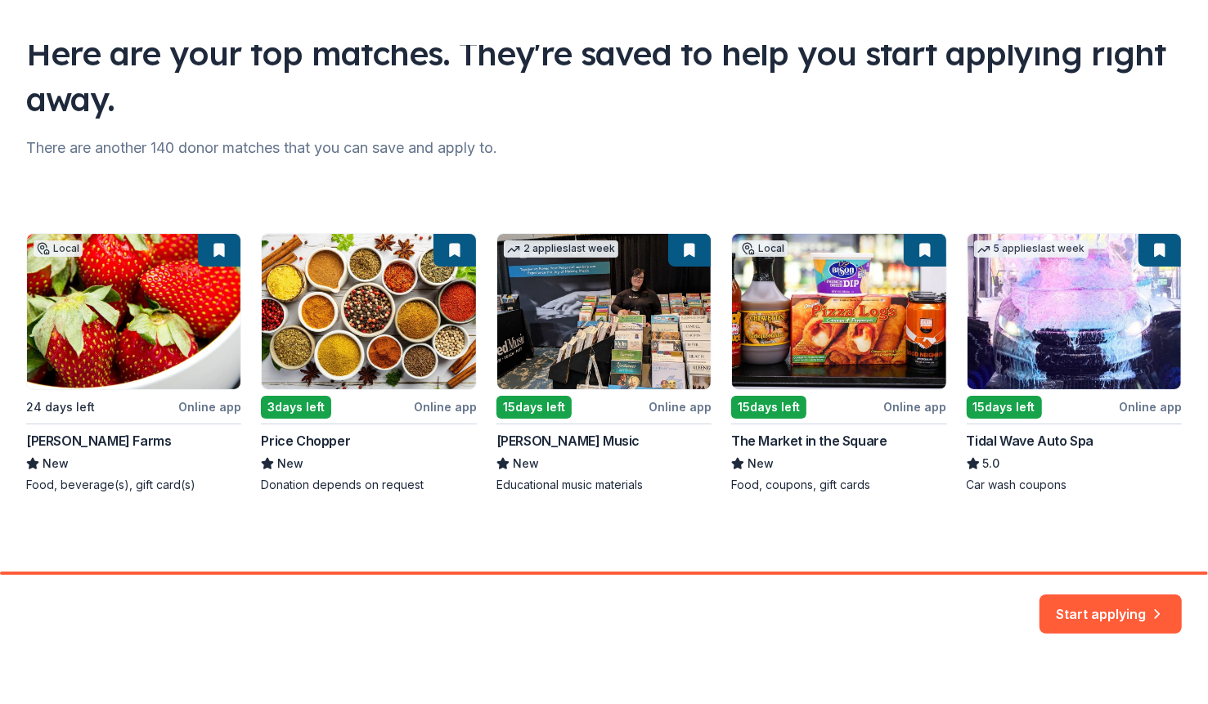
scroll to position [284, 0]
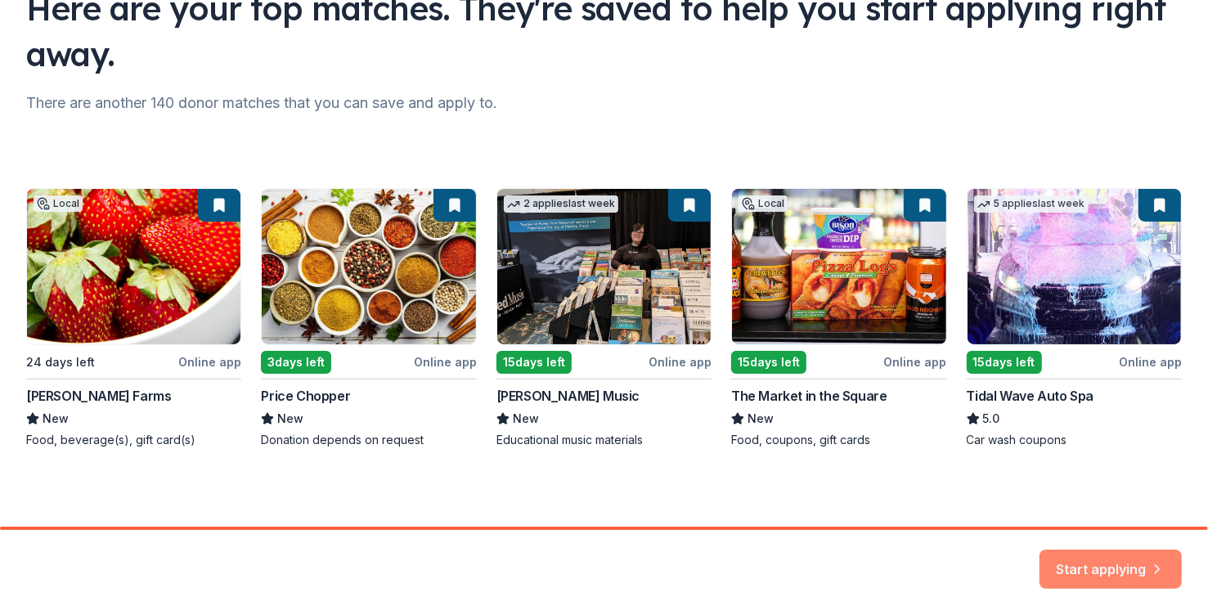
click at [1045, 550] on button "Start applying" at bounding box center [1110, 564] width 142 height 39
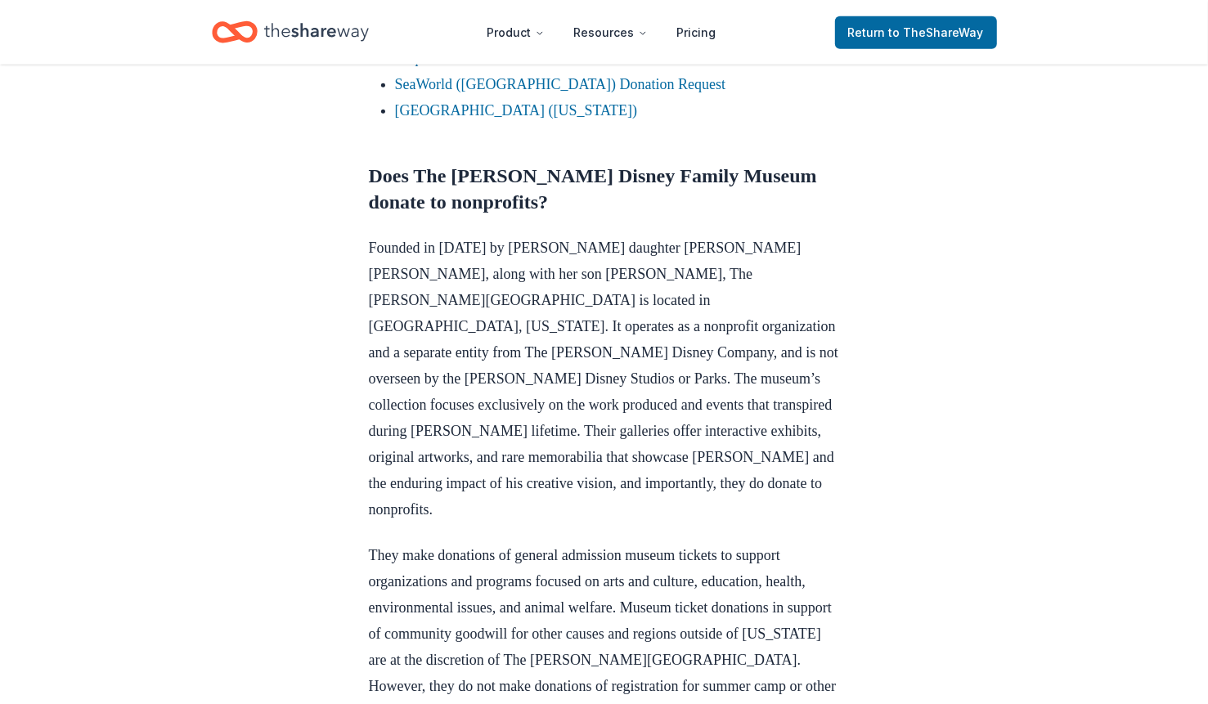
scroll to position [1294, 0]
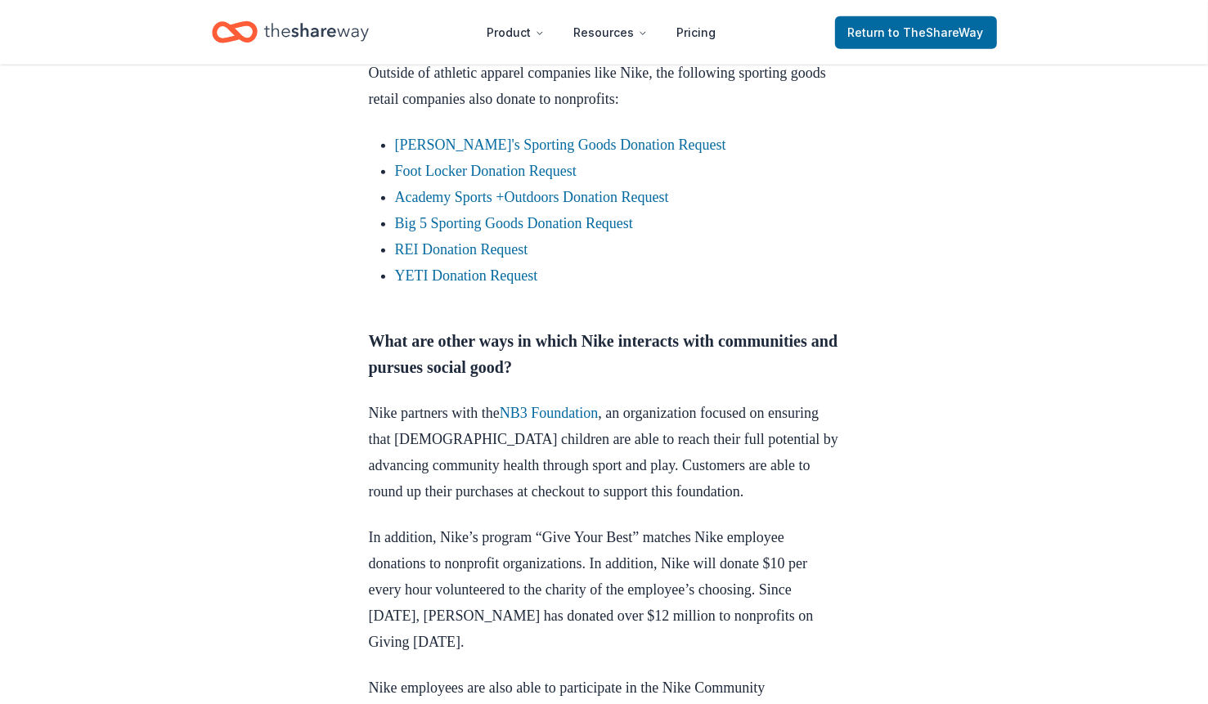
scroll to position [1080, 0]
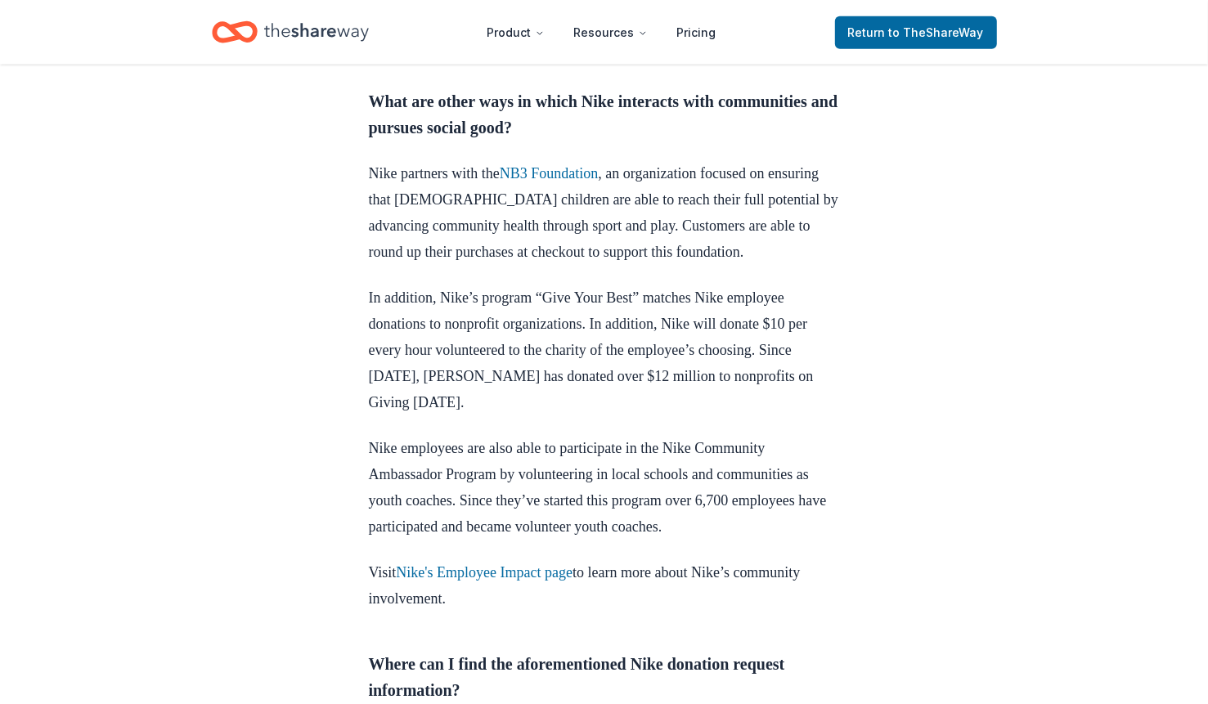
scroll to position [1321, 0]
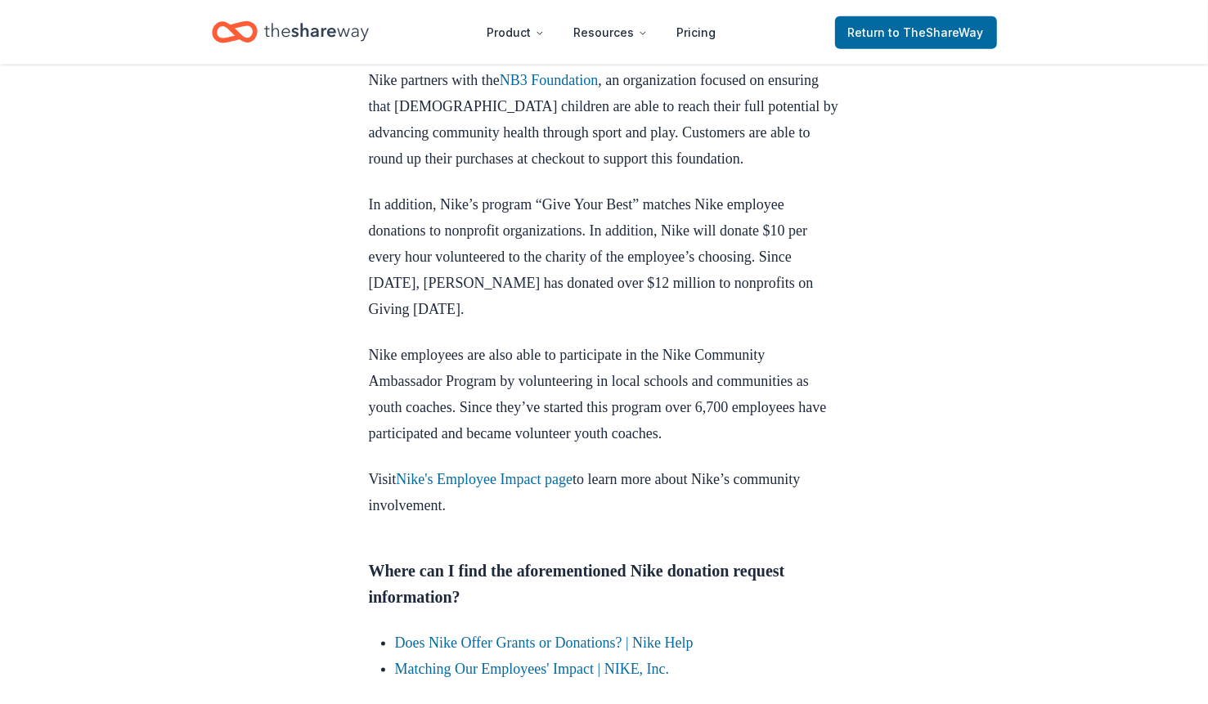
scroll to position [1443, 0]
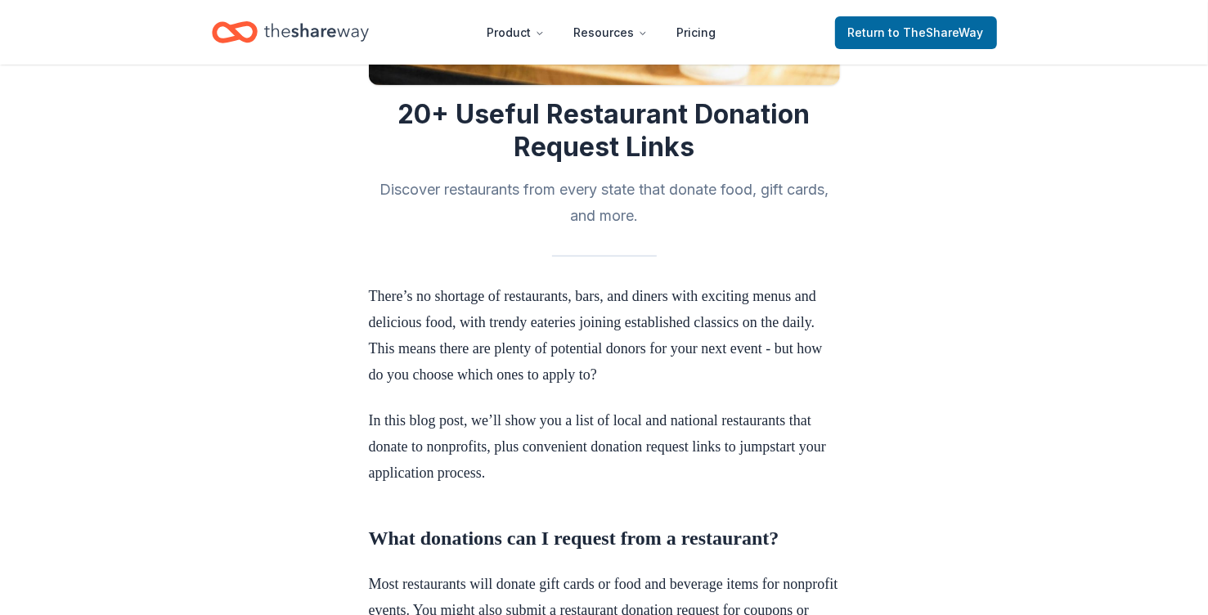
scroll to position [2653, 0]
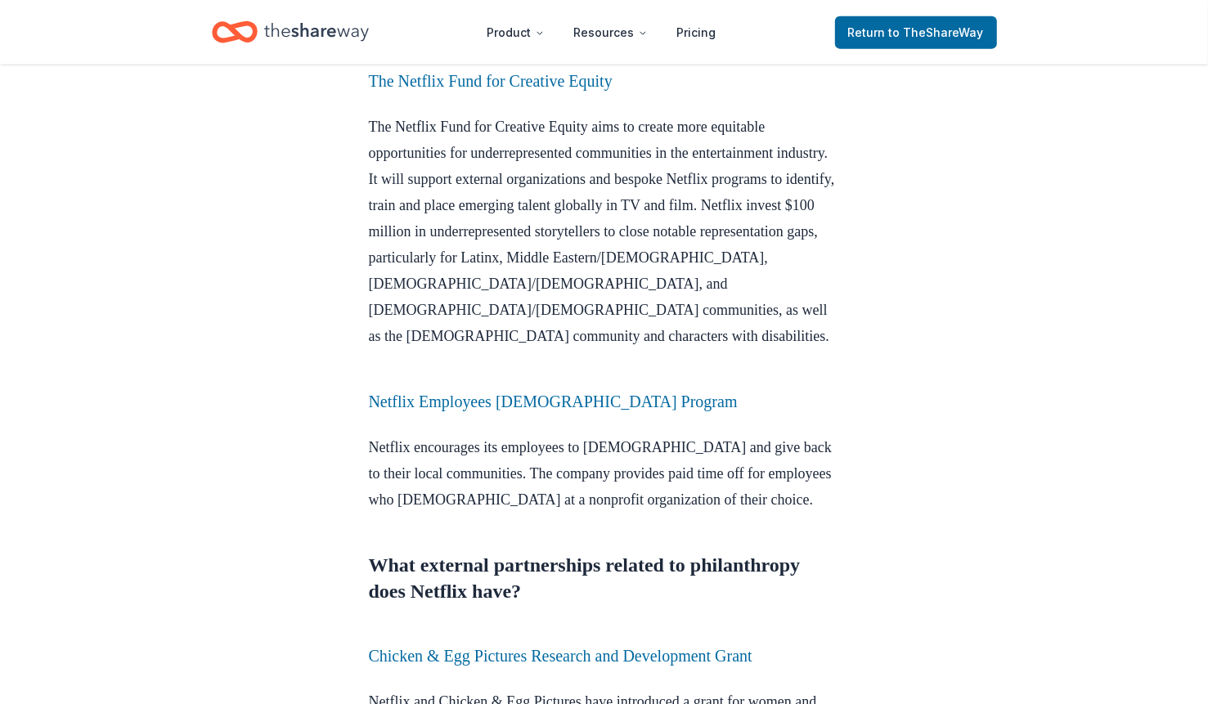
scroll to position [1604, 0]
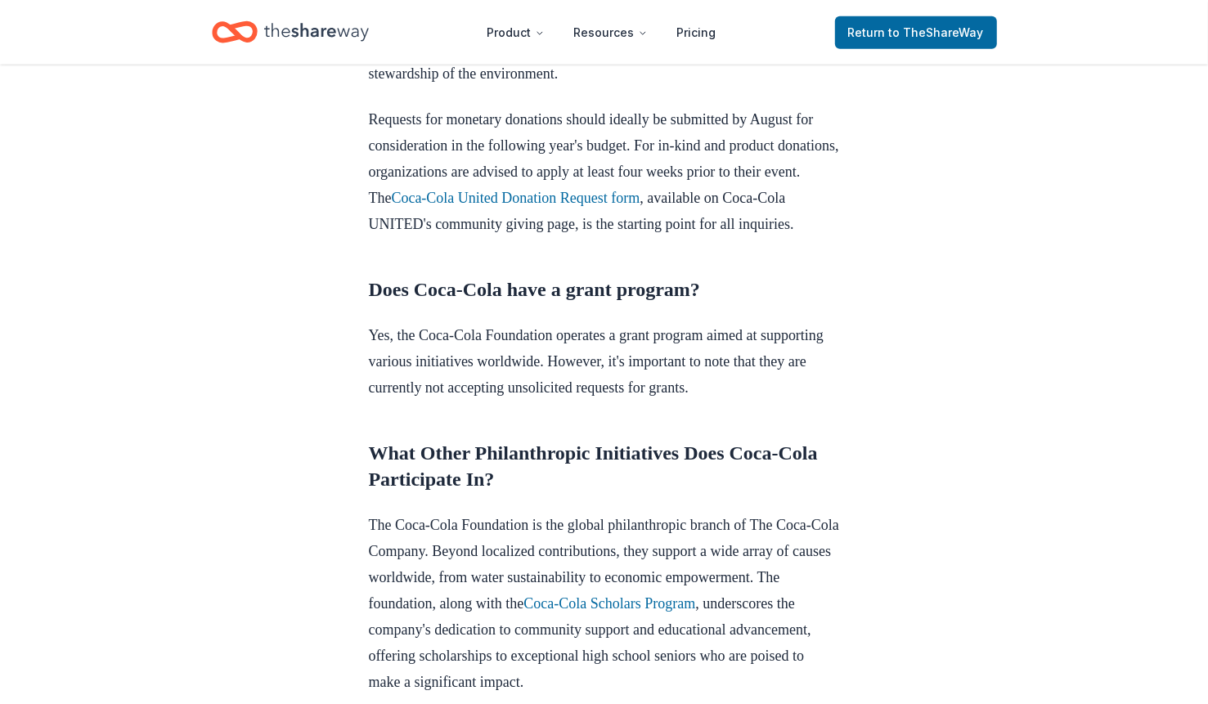
scroll to position [1294, 0]
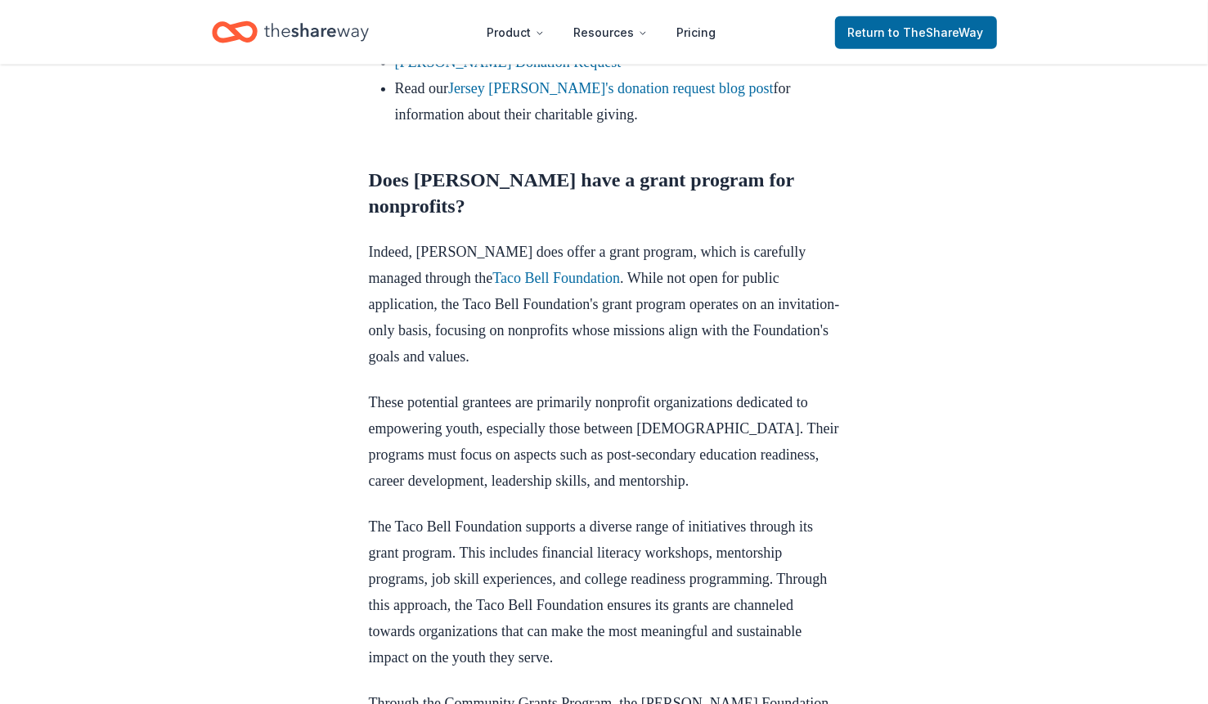
scroll to position [1415, 0]
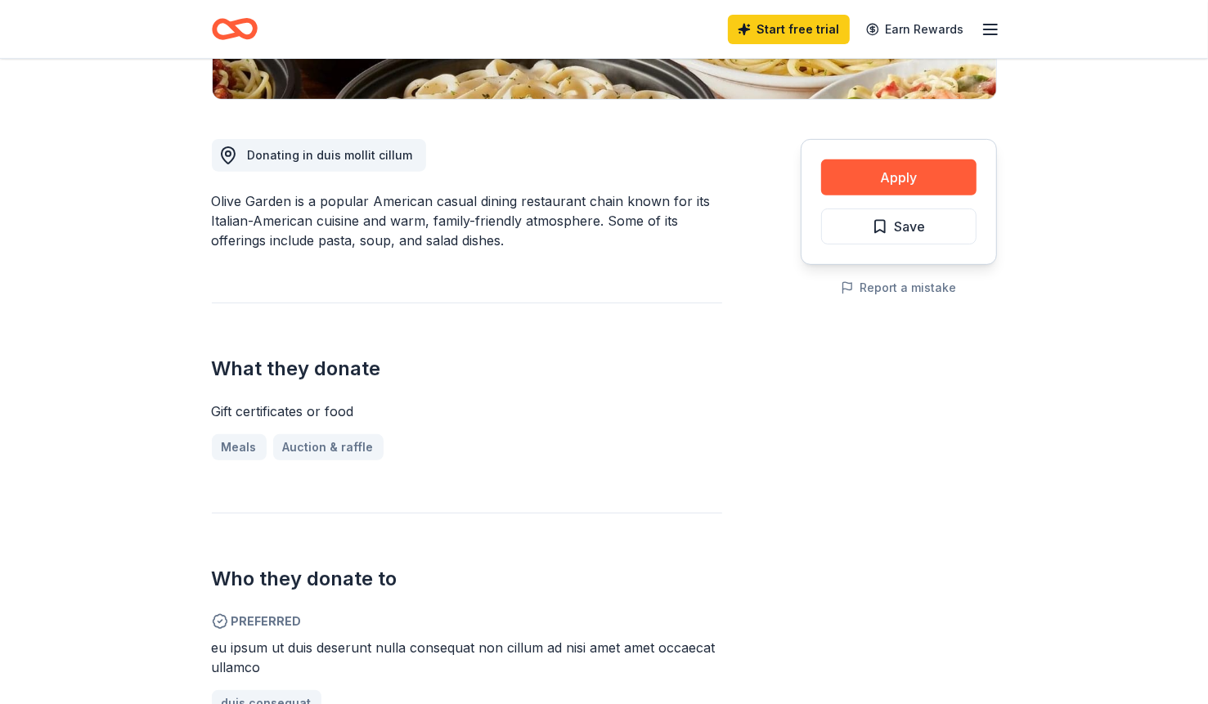
scroll to position [450, 0]
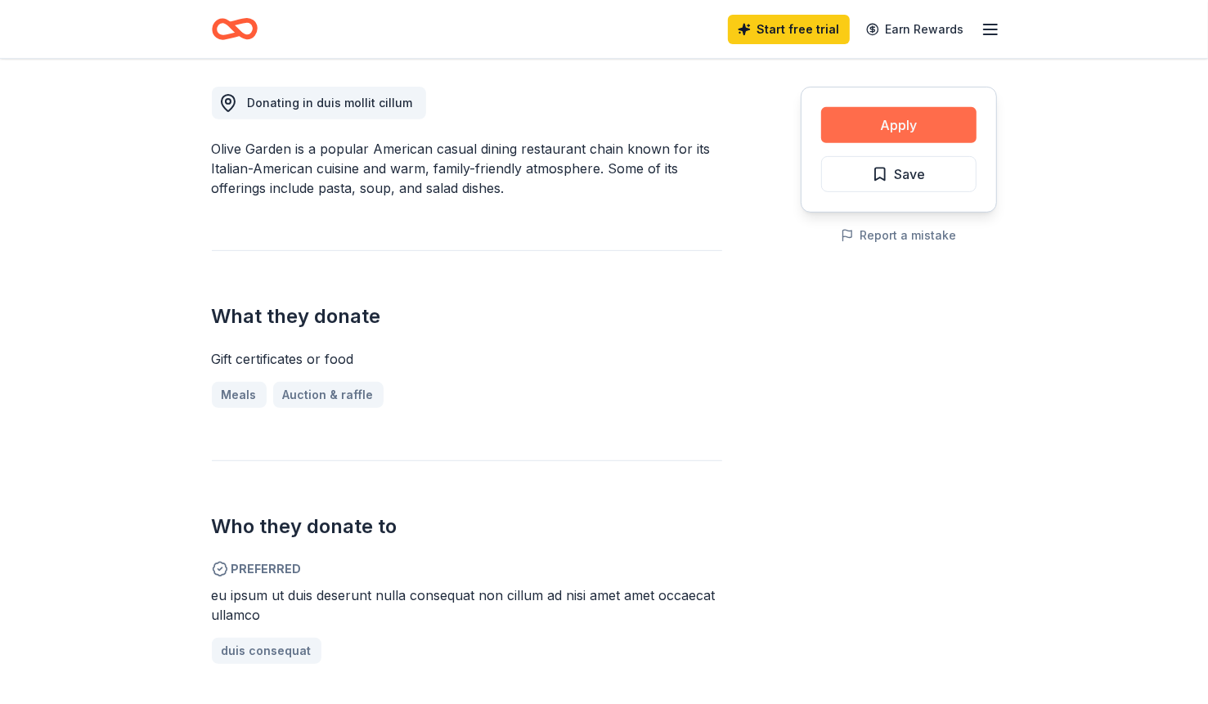
click at [891, 143] on button "Apply" at bounding box center [898, 125] width 155 height 36
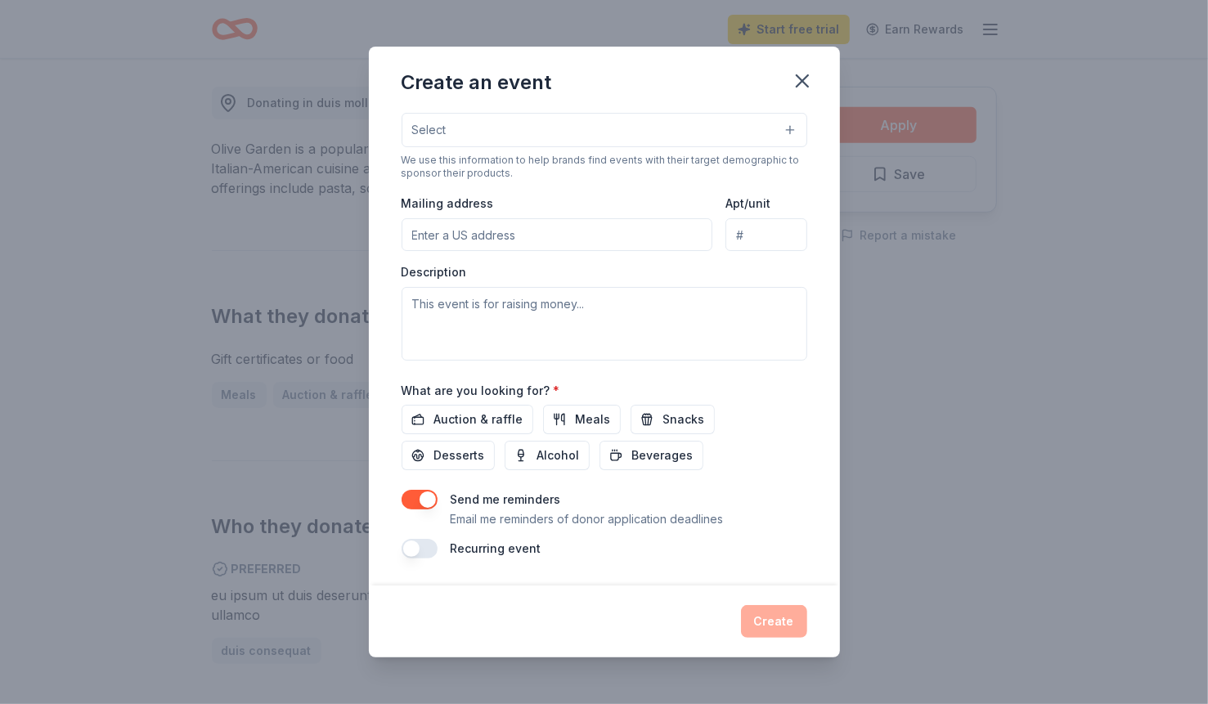
scroll to position [544, 0]
click at [808, 87] on icon "button" at bounding box center [801, 80] width 11 height 11
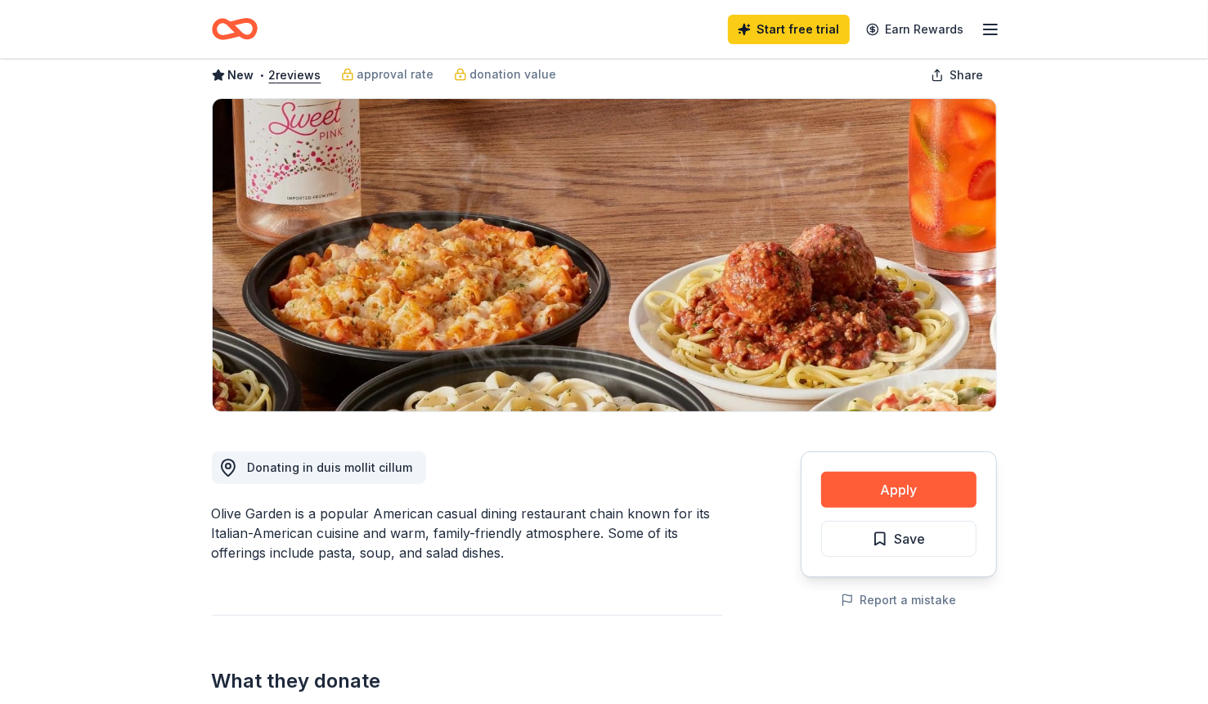
scroll to position [0, 0]
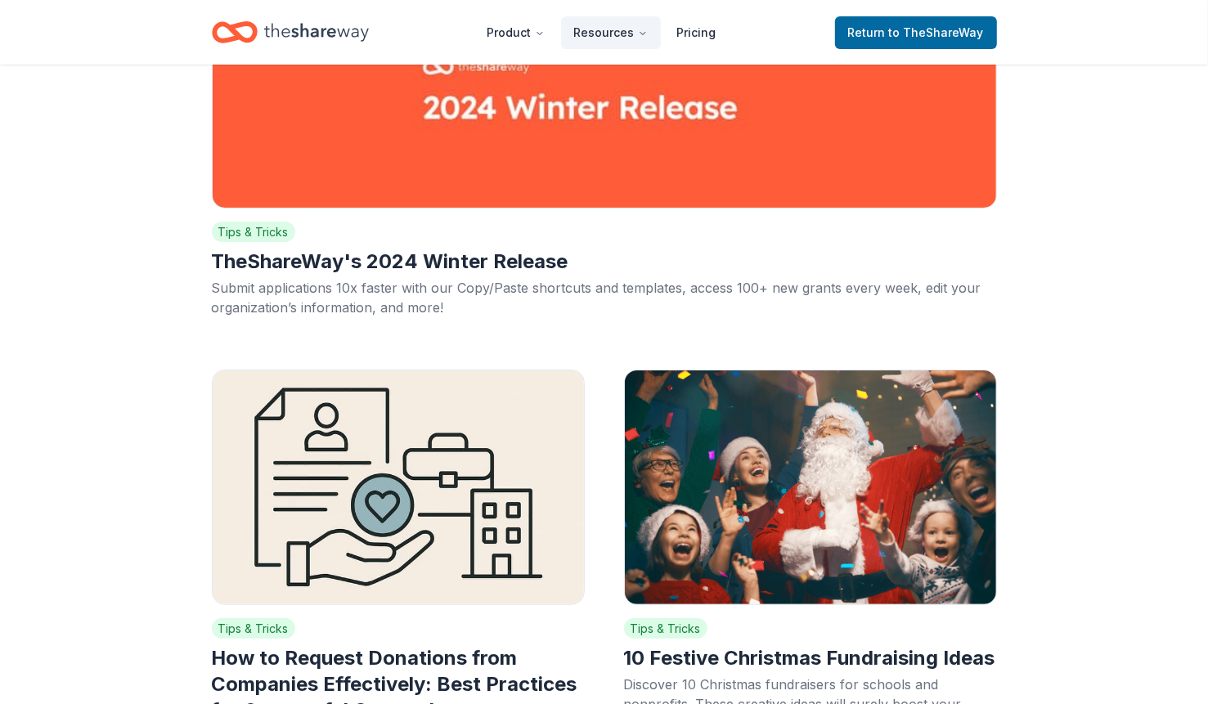
scroll to position [13910, 0]
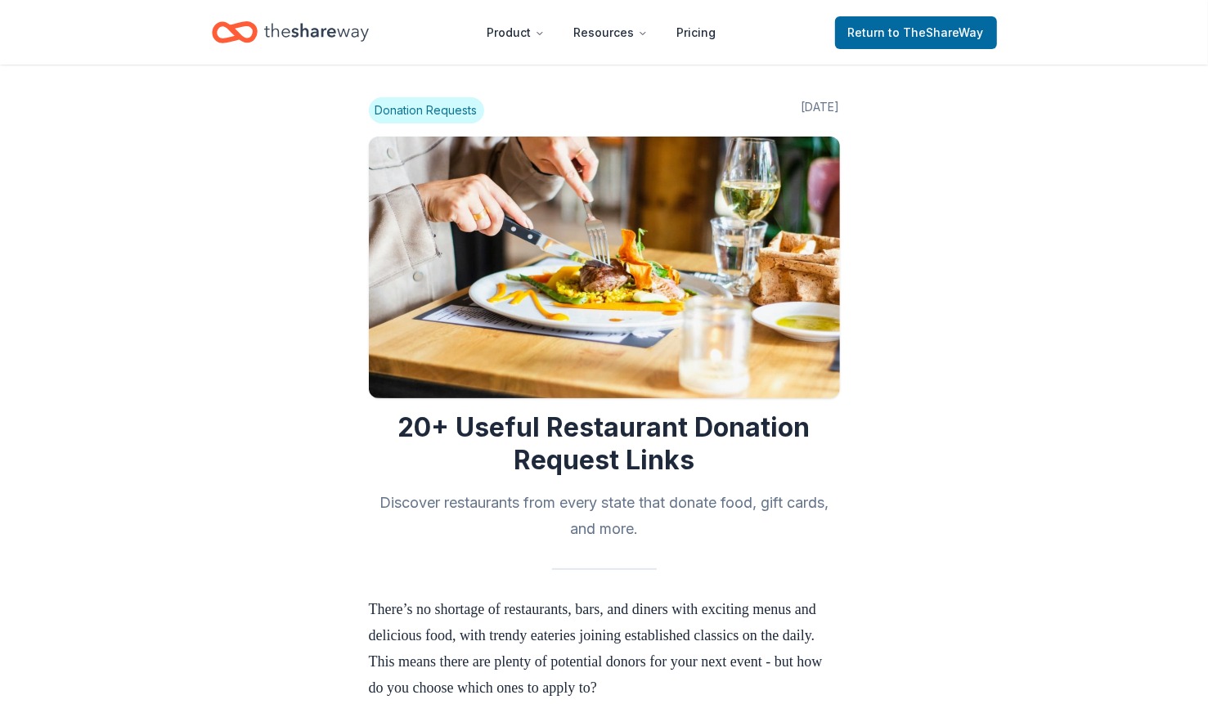
scroll to position [4179, 0]
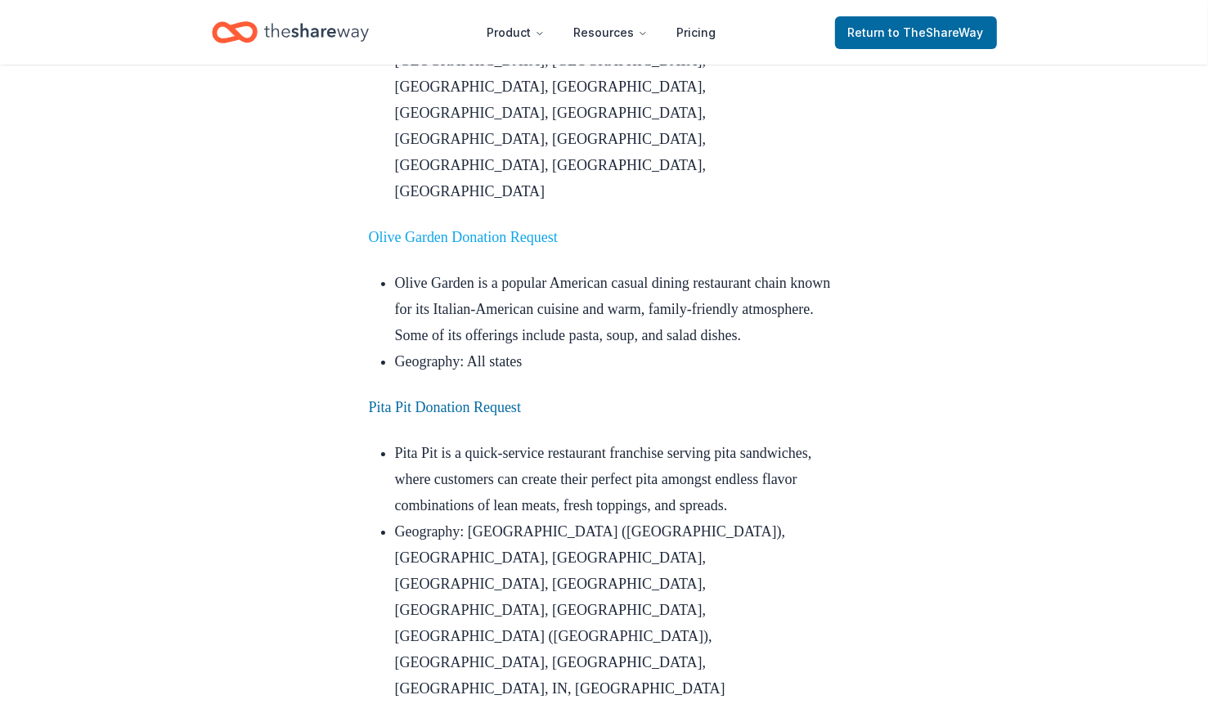
click at [429, 245] on link "Olive Garden Donation Request" at bounding box center [463, 237] width 189 height 16
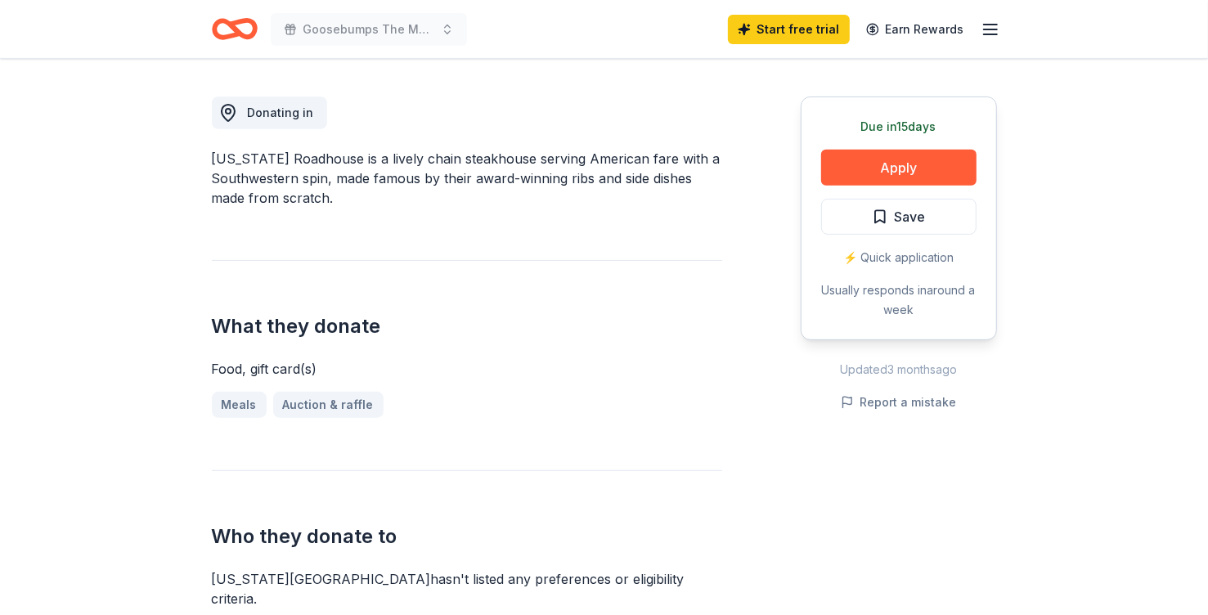
scroll to position [454, 0]
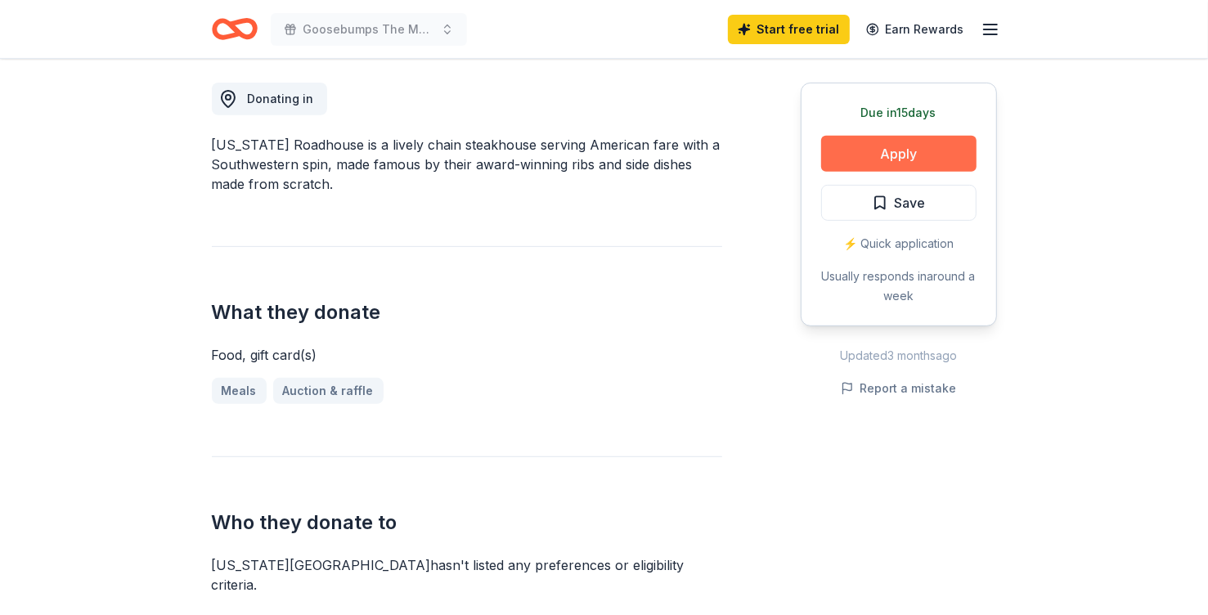
click at [872, 172] on button "Apply" at bounding box center [898, 154] width 155 height 36
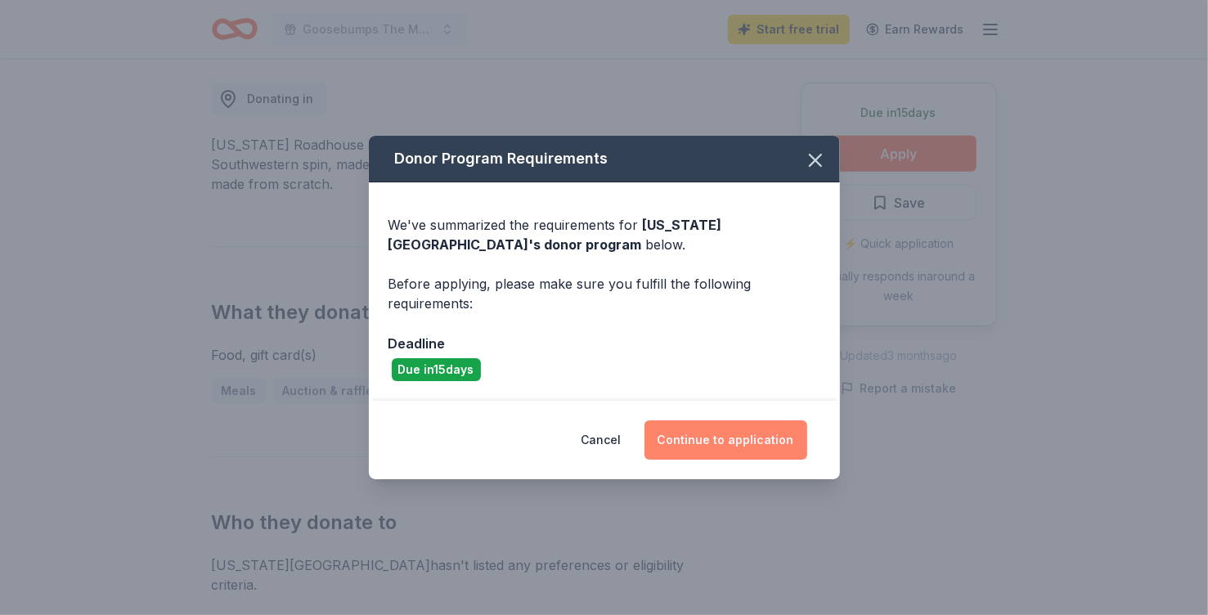
click at [743, 460] on button "Continue to application" at bounding box center [725, 439] width 163 height 39
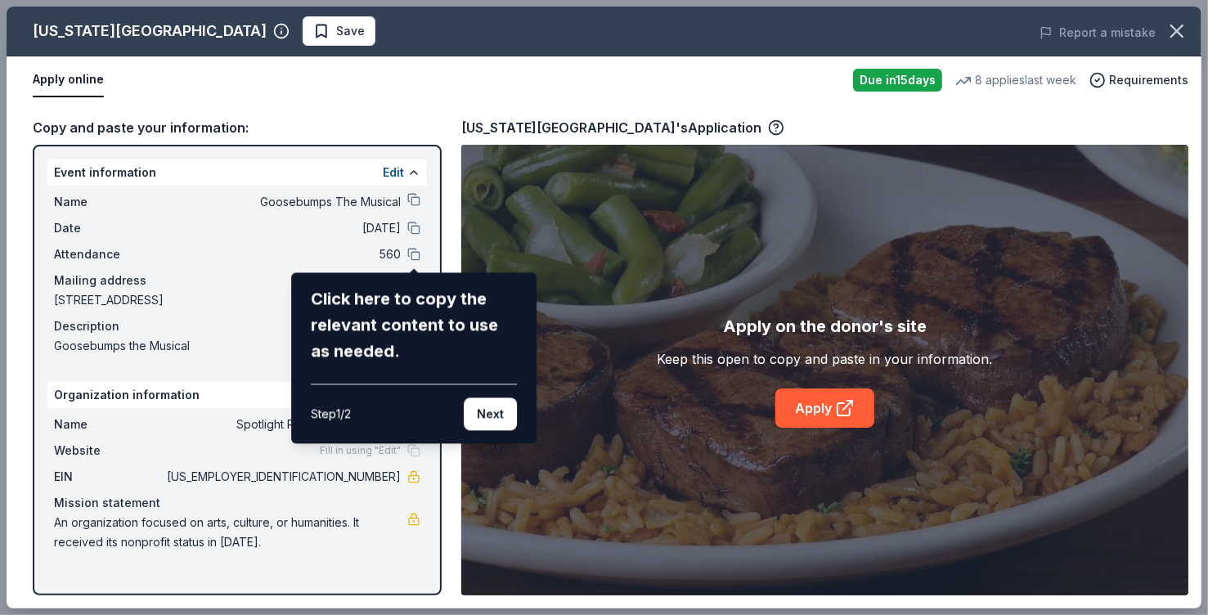
click at [827, 433] on div "Texas Roadhouse Save Report a mistake Apply online Due in 15 days 8 applies las…" at bounding box center [604, 308] width 1195 height 602
click at [487, 430] on button "Next" at bounding box center [490, 413] width 53 height 33
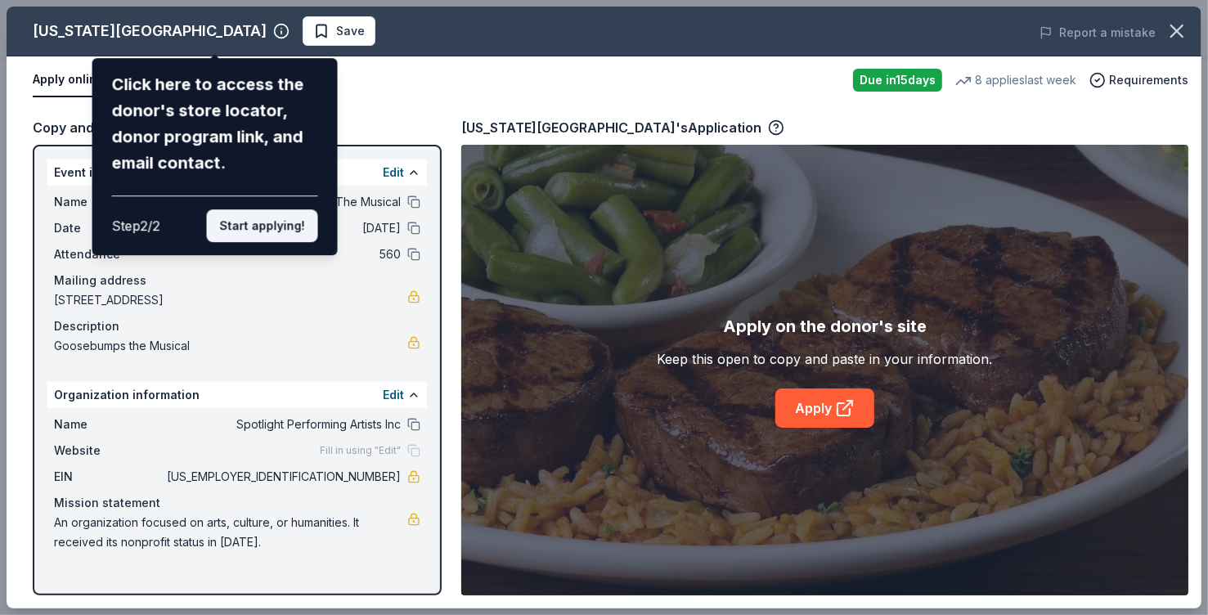
click at [252, 242] on button "Start applying!" at bounding box center [262, 225] width 111 height 33
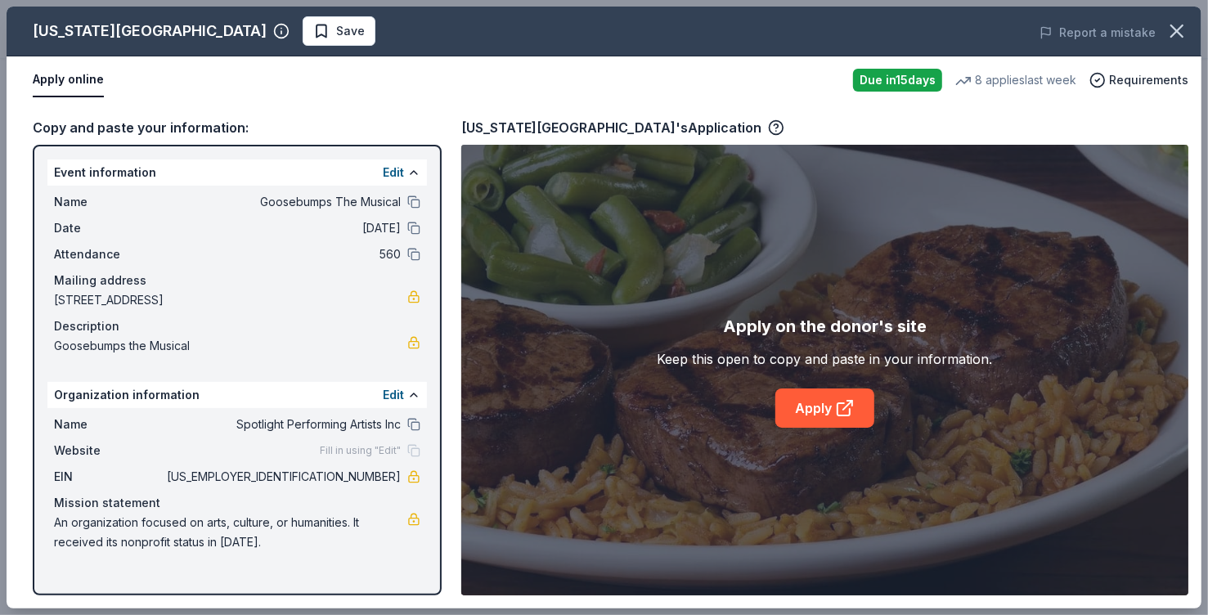
click at [809, 430] on div "Texas Roadhouse Save Report a mistake Apply online Due in 15 days 8 applies las…" at bounding box center [604, 308] width 1195 height 602
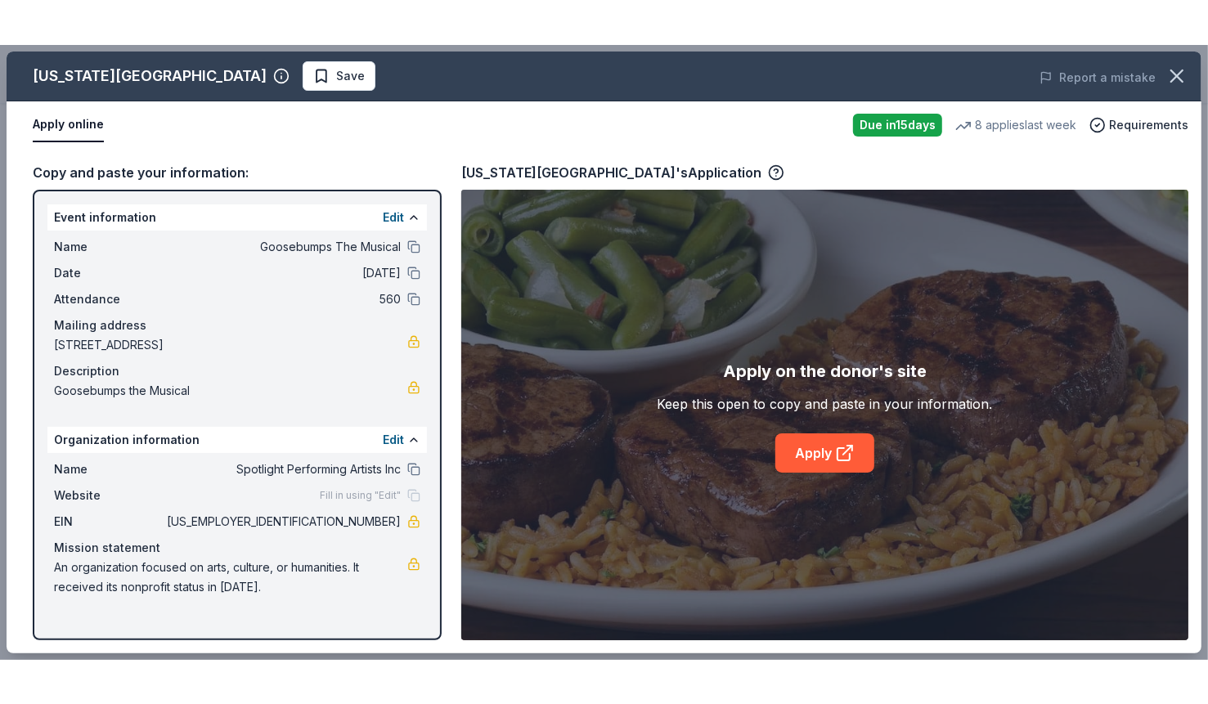
scroll to position [0, 0]
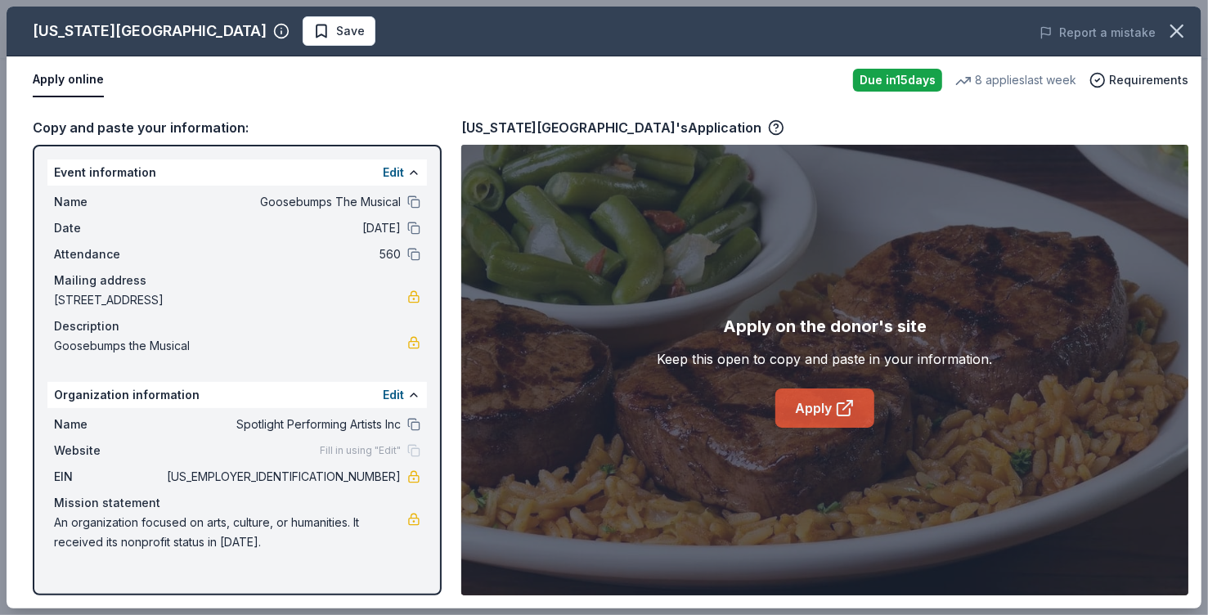
click at [838, 428] on link "Apply" at bounding box center [824, 407] width 99 height 39
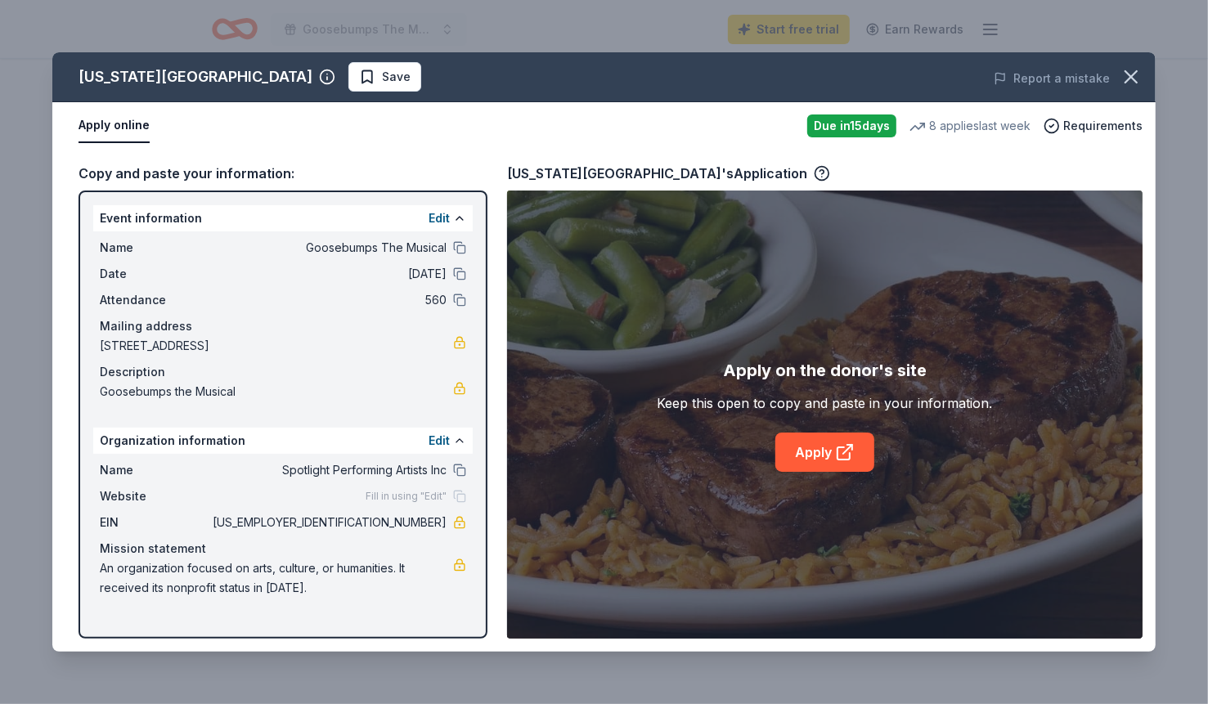
scroll to position [174, 0]
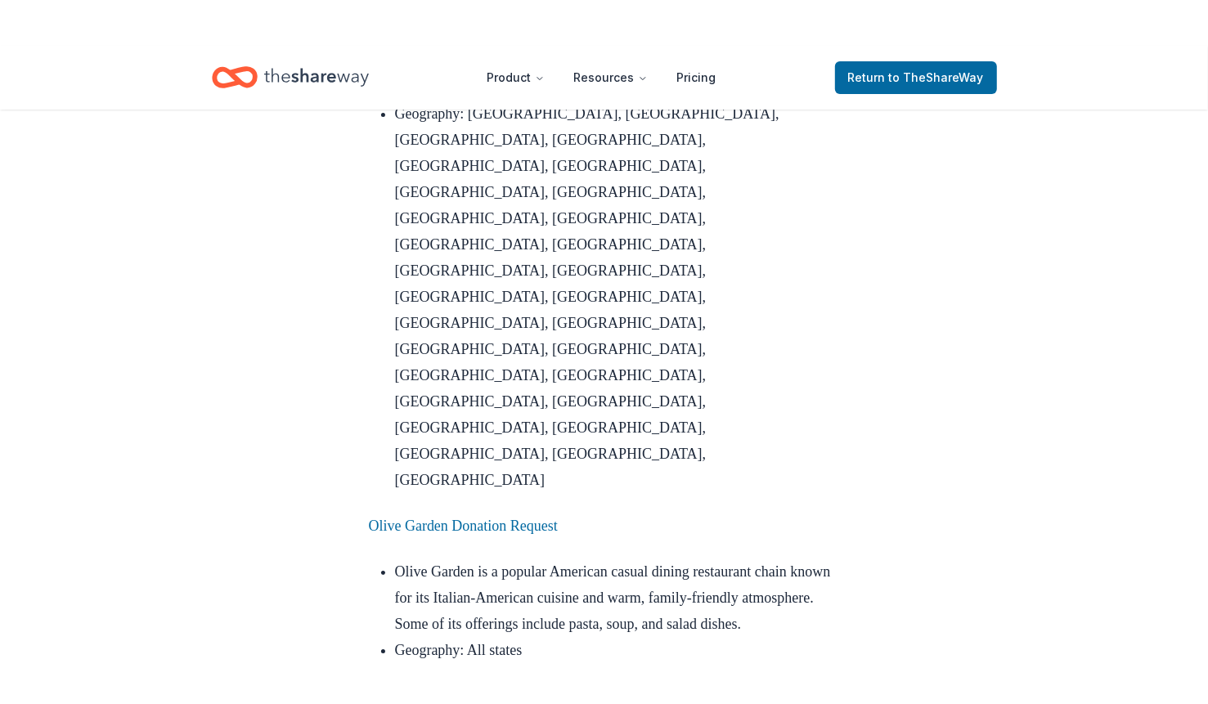
scroll to position [3945, 0]
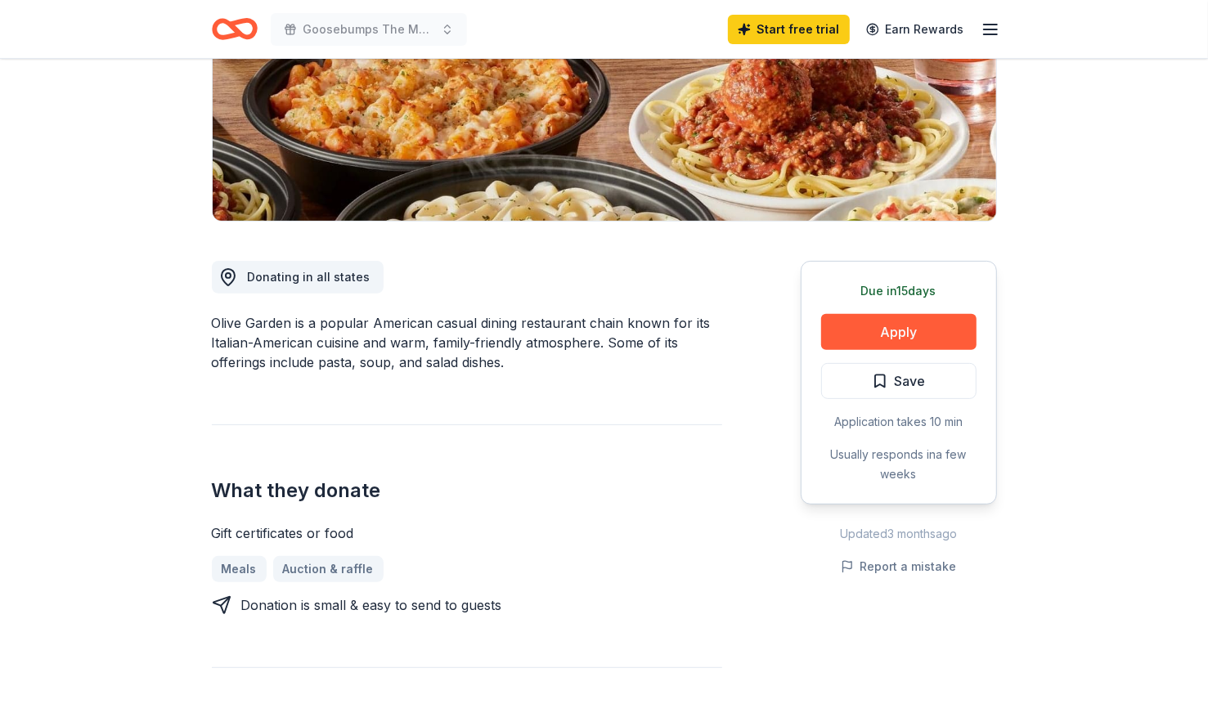
scroll to position [283, 0]
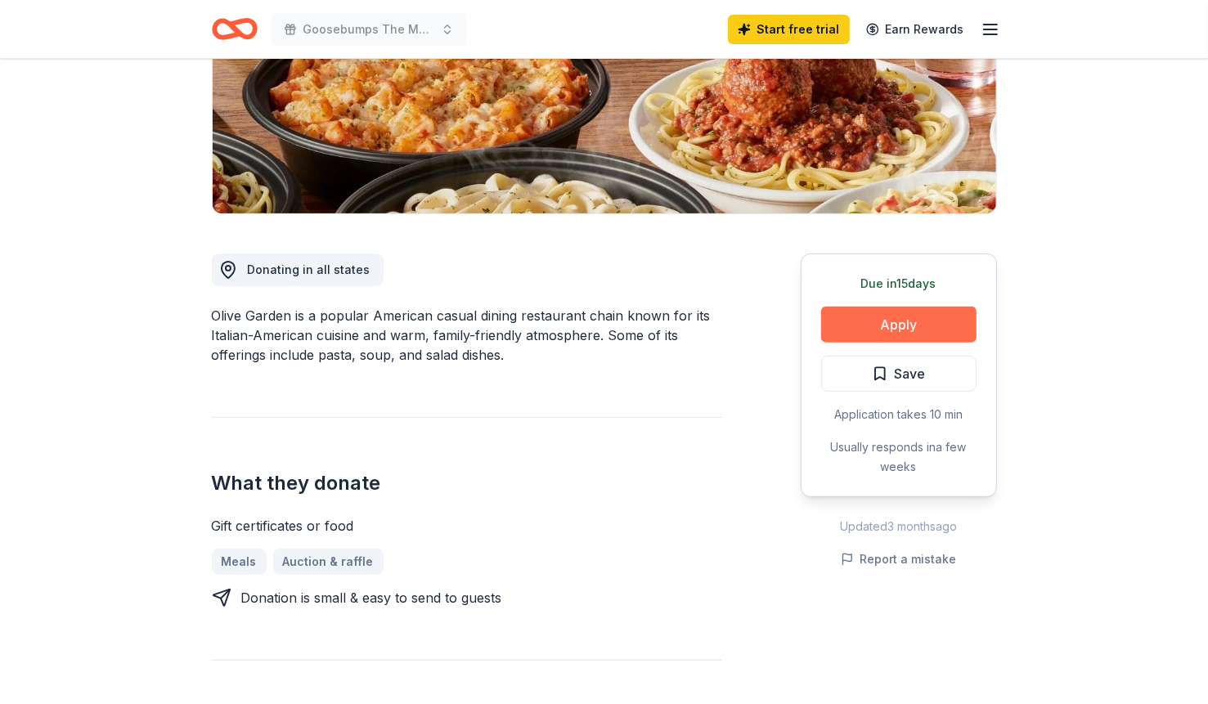
click at [858, 343] on button "Apply" at bounding box center [898, 325] width 155 height 36
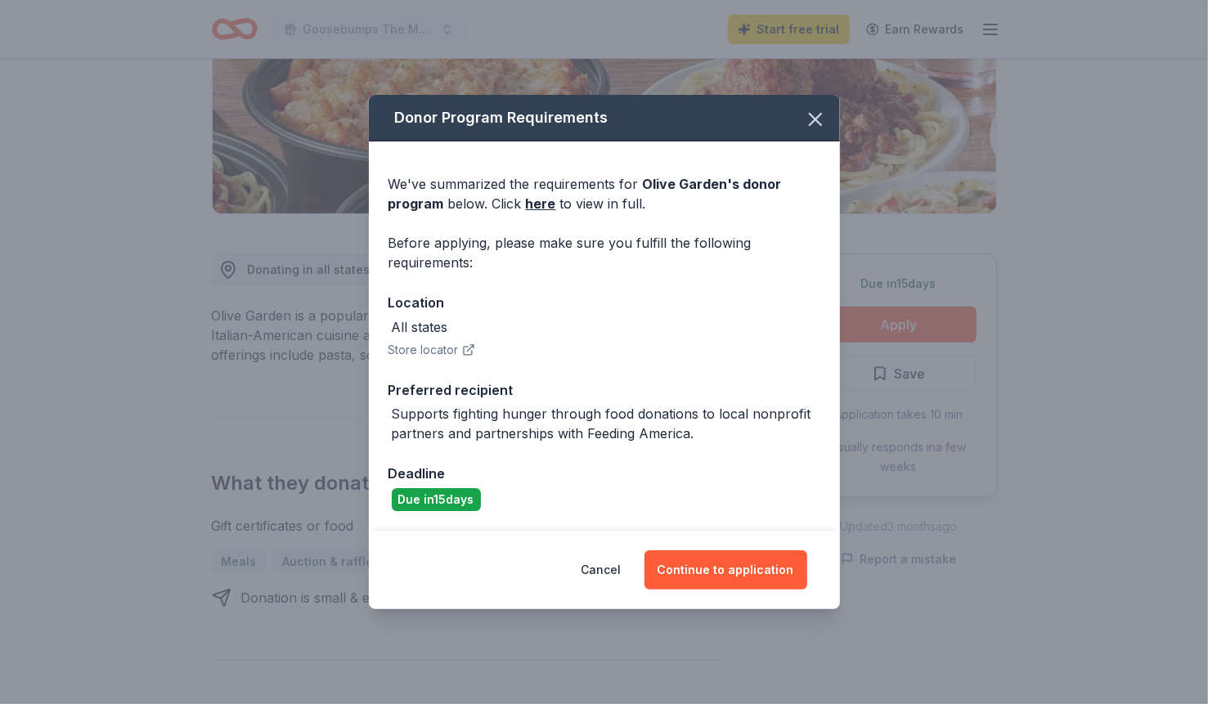
scroll to position [37, 0]
click at [744, 590] on button "Continue to application" at bounding box center [725, 569] width 163 height 39
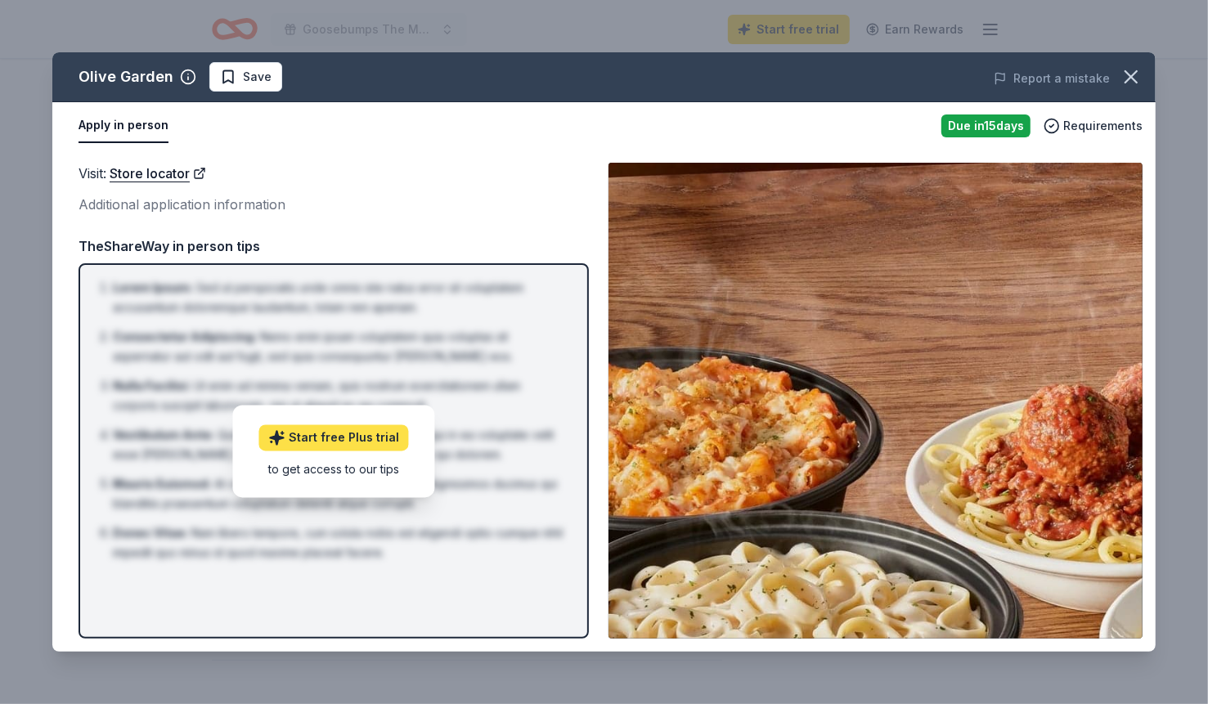
click at [351, 451] on link "Start free Plus trial" at bounding box center [334, 437] width 150 height 26
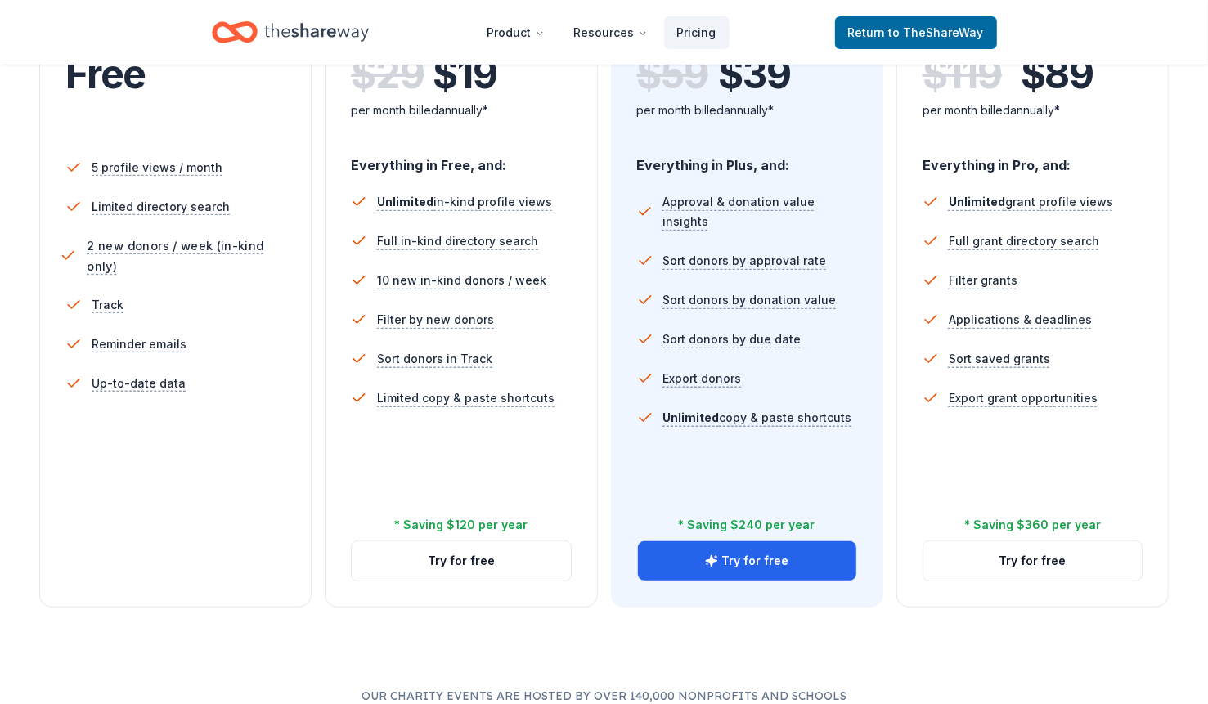
scroll to position [361, 0]
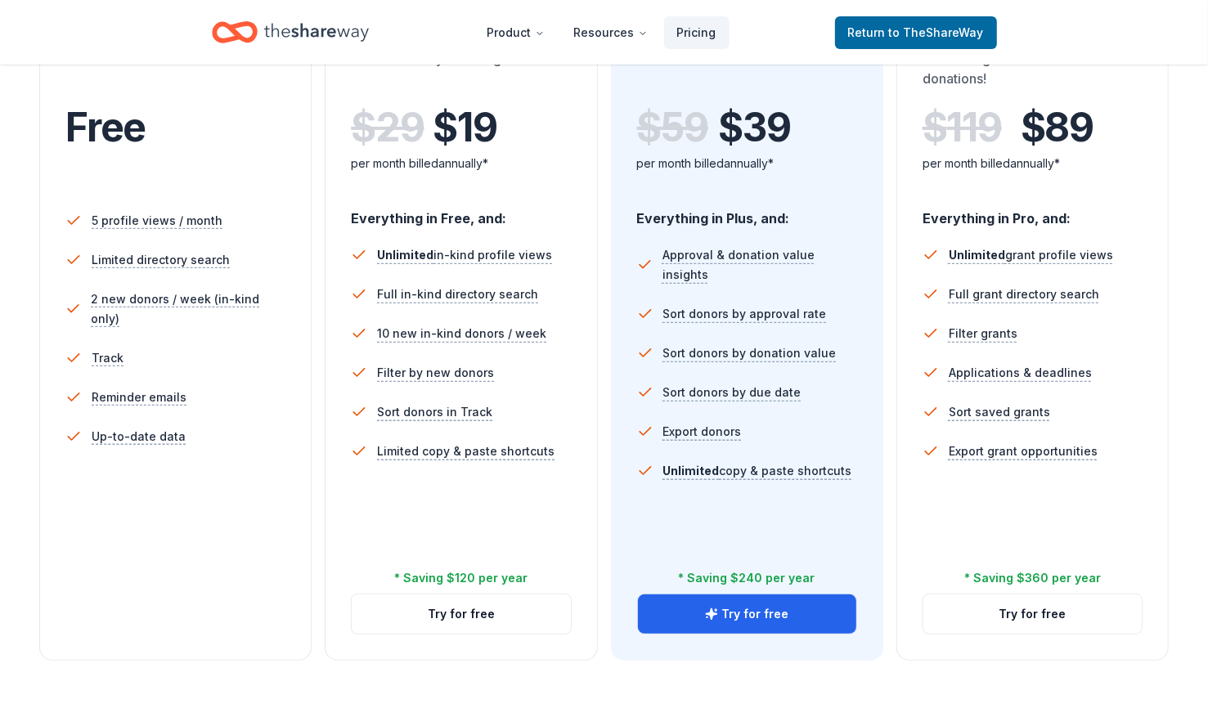
click at [531, 95] on div "You're actively soliciting donations." at bounding box center [461, 72] width 220 height 46
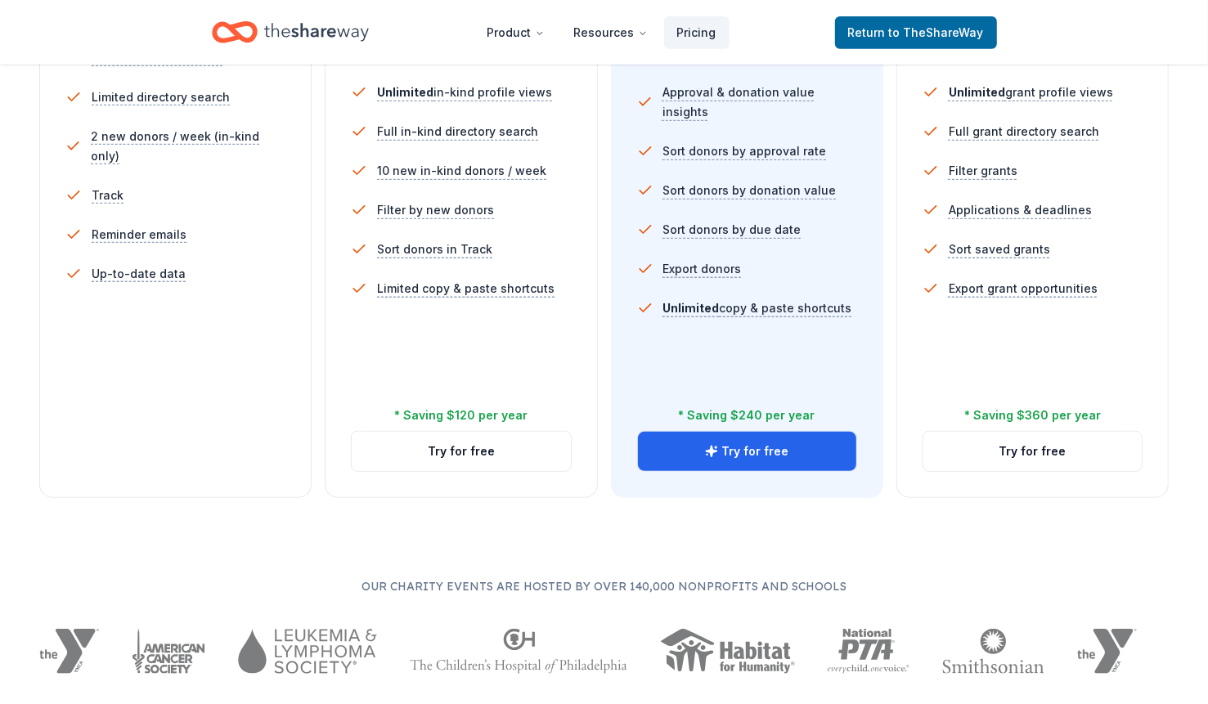
scroll to position [643, 0]
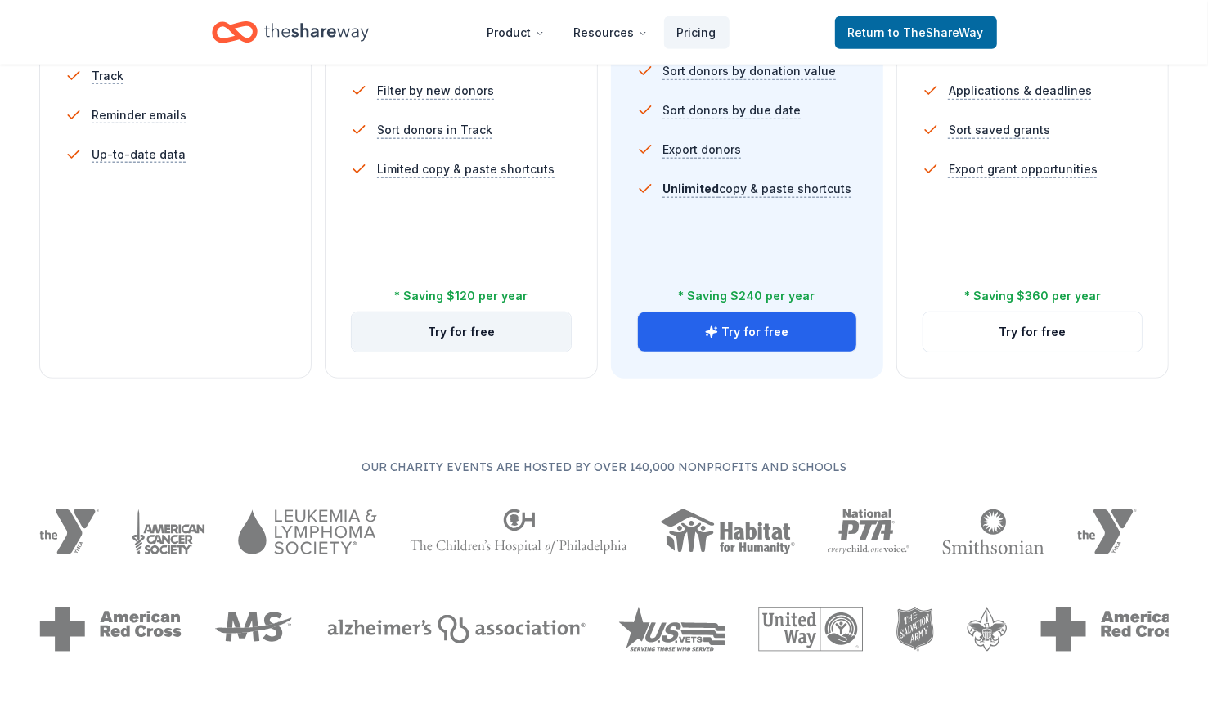
click at [459, 352] on button "Try for free" at bounding box center [461, 331] width 218 height 39
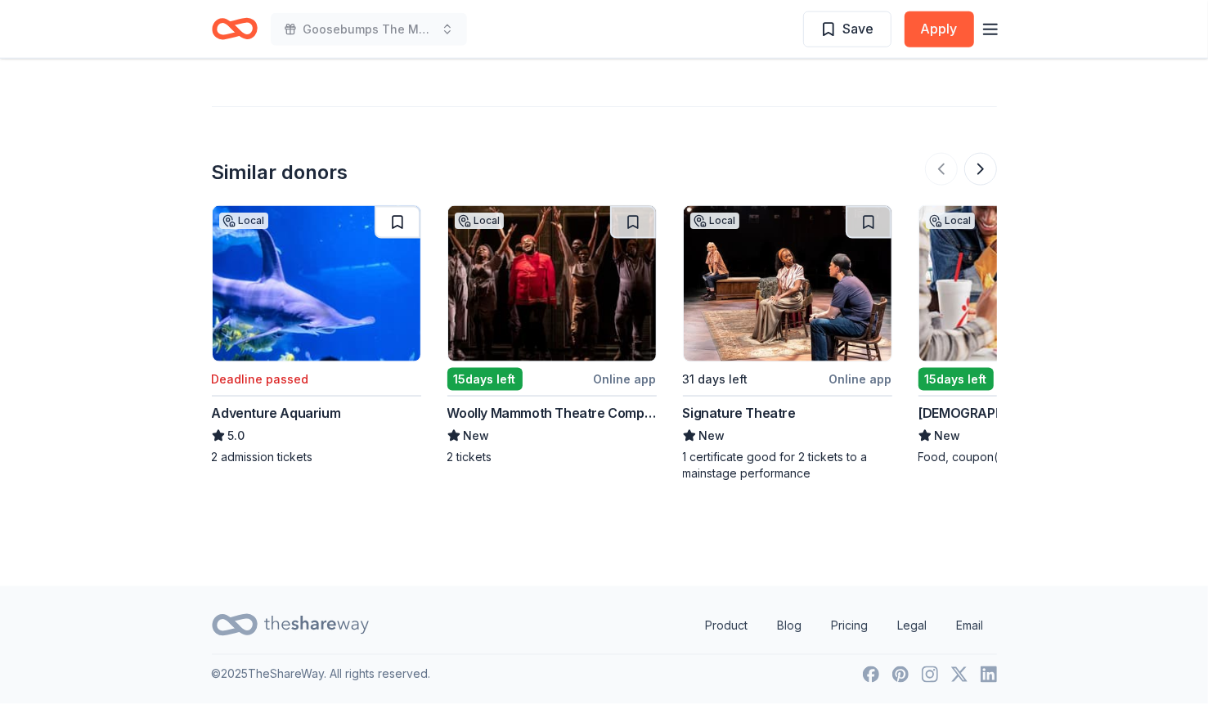
scroll to position [2071, 0]
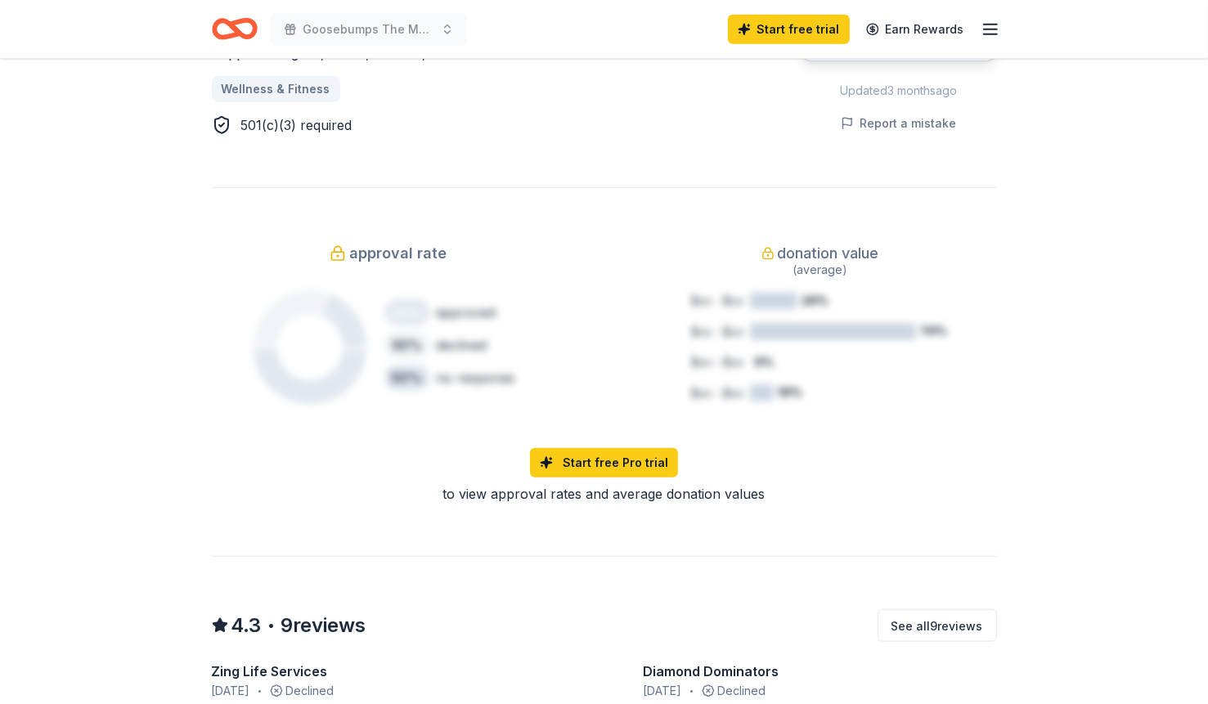
scroll to position [1044, 0]
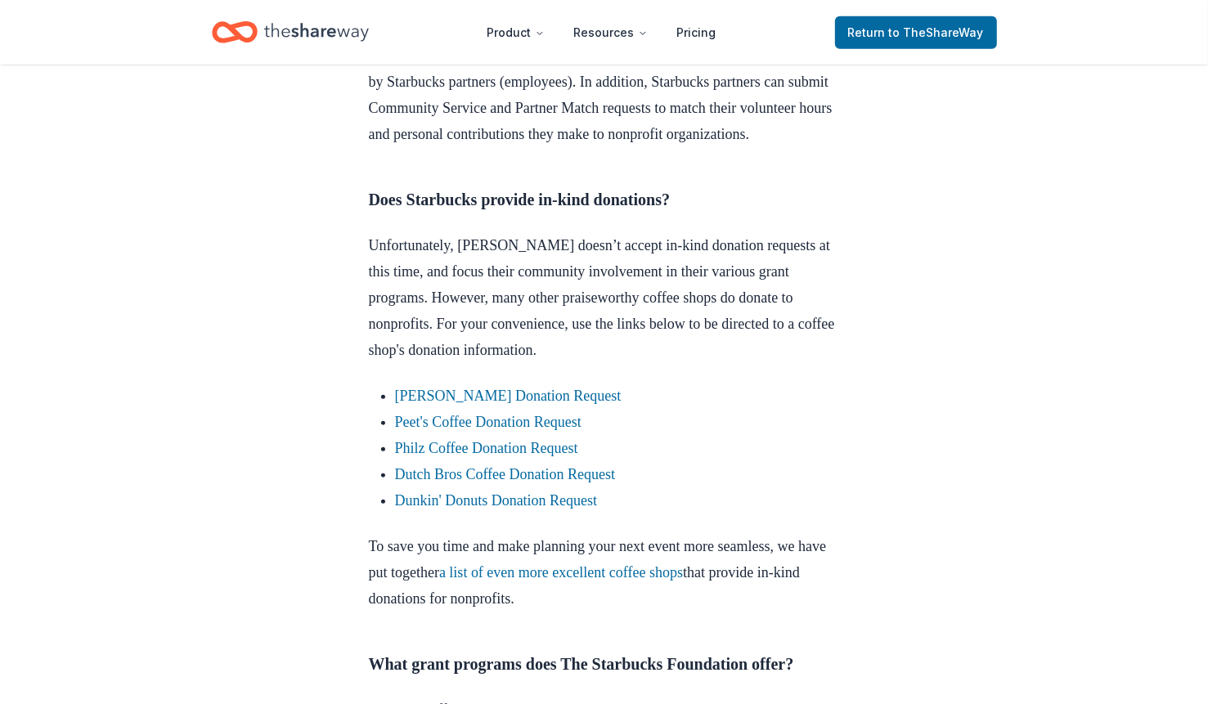
scroll to position [782, 0]
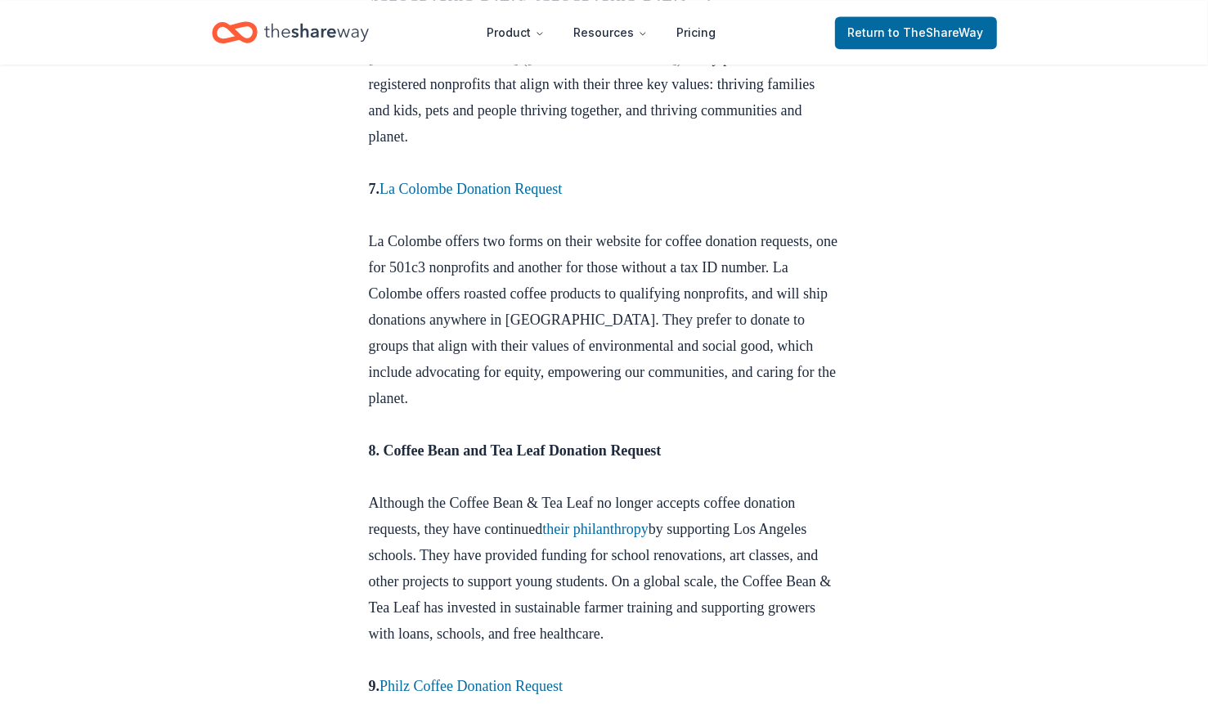
scroll to position [2754, 0]
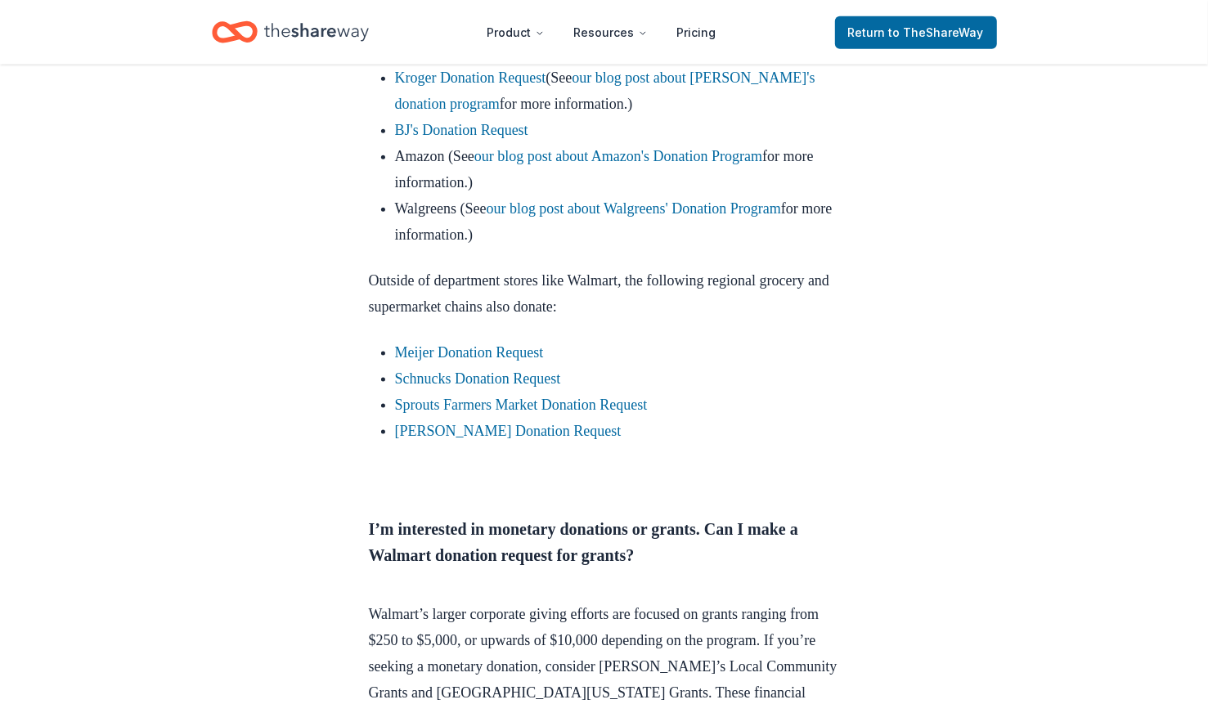
scroll to position [1313, 0]
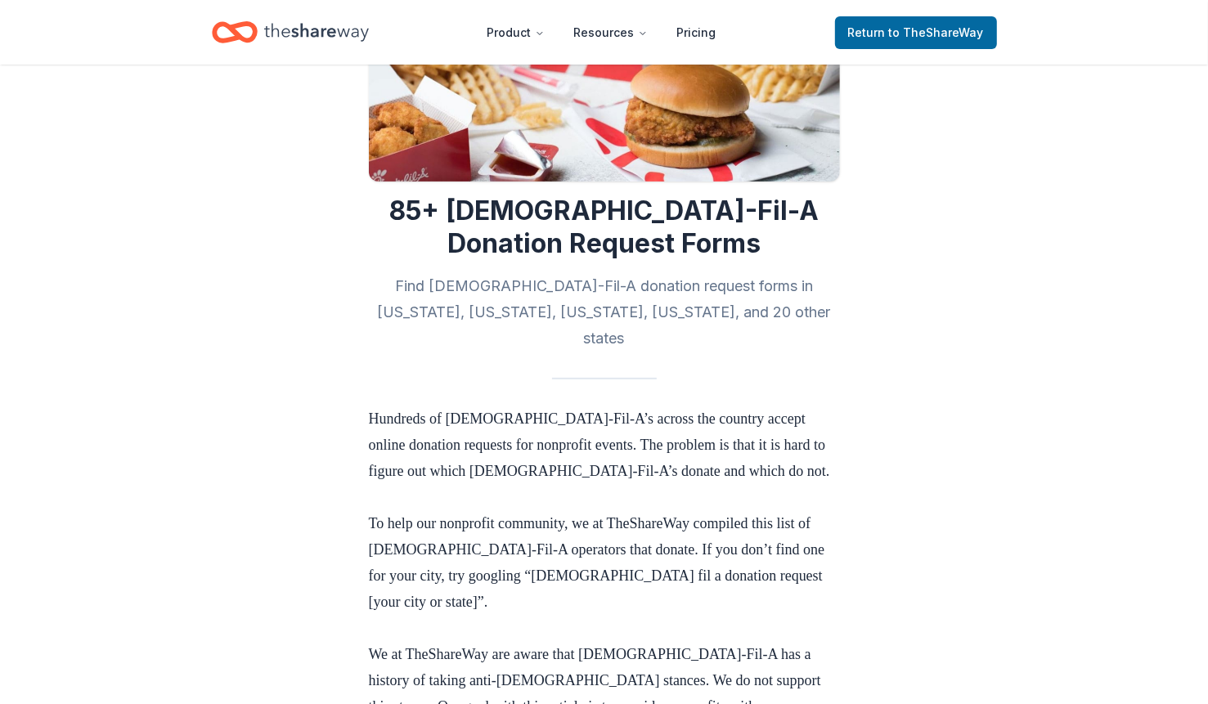
scroll to position [238, 0]
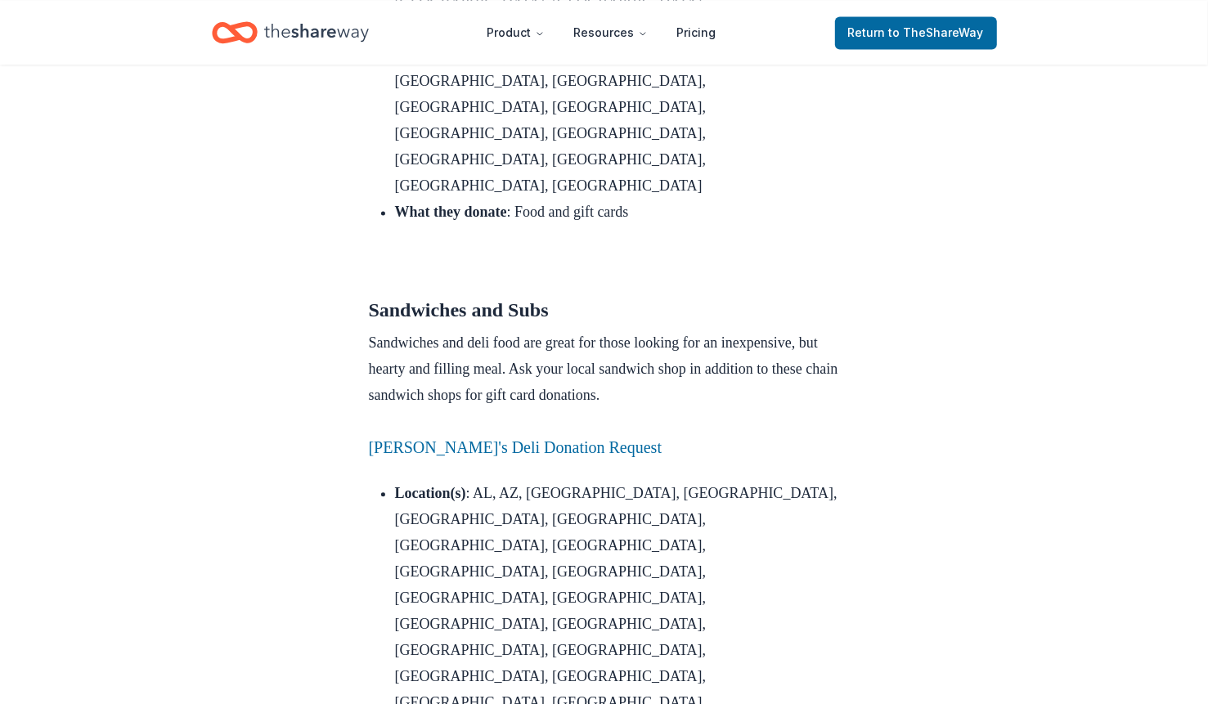
scroll to position [2486, 0]
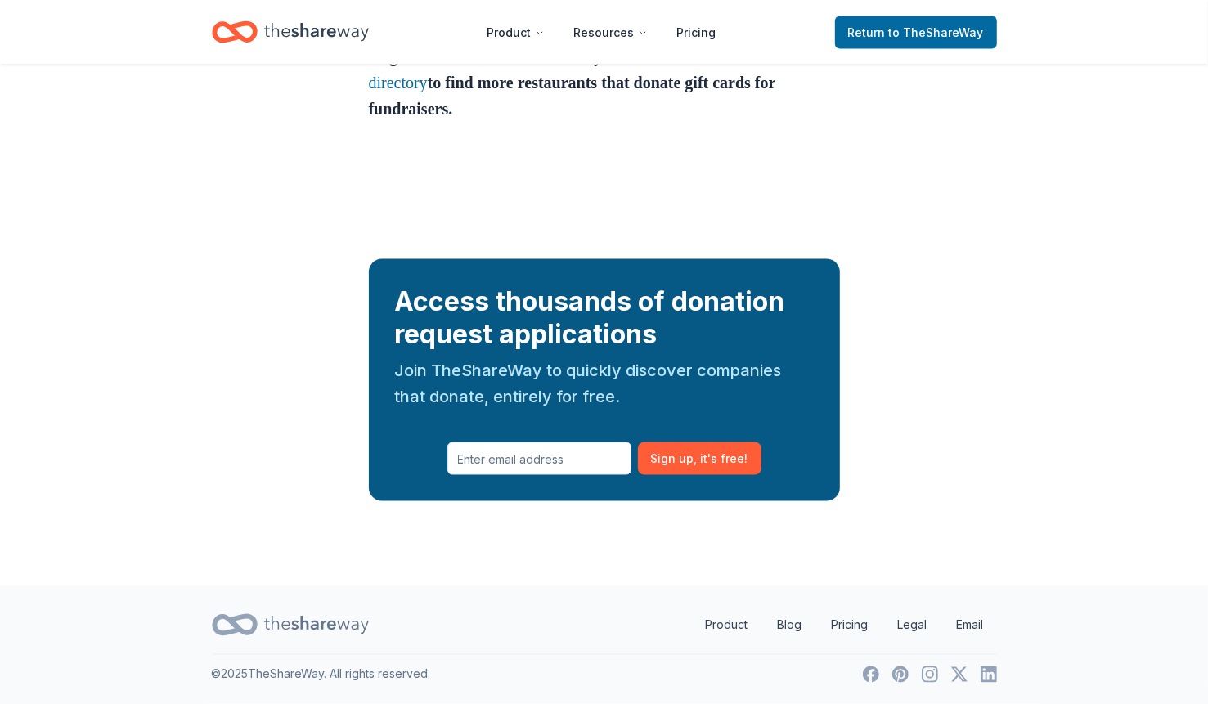
scroll to position [6852, 0]
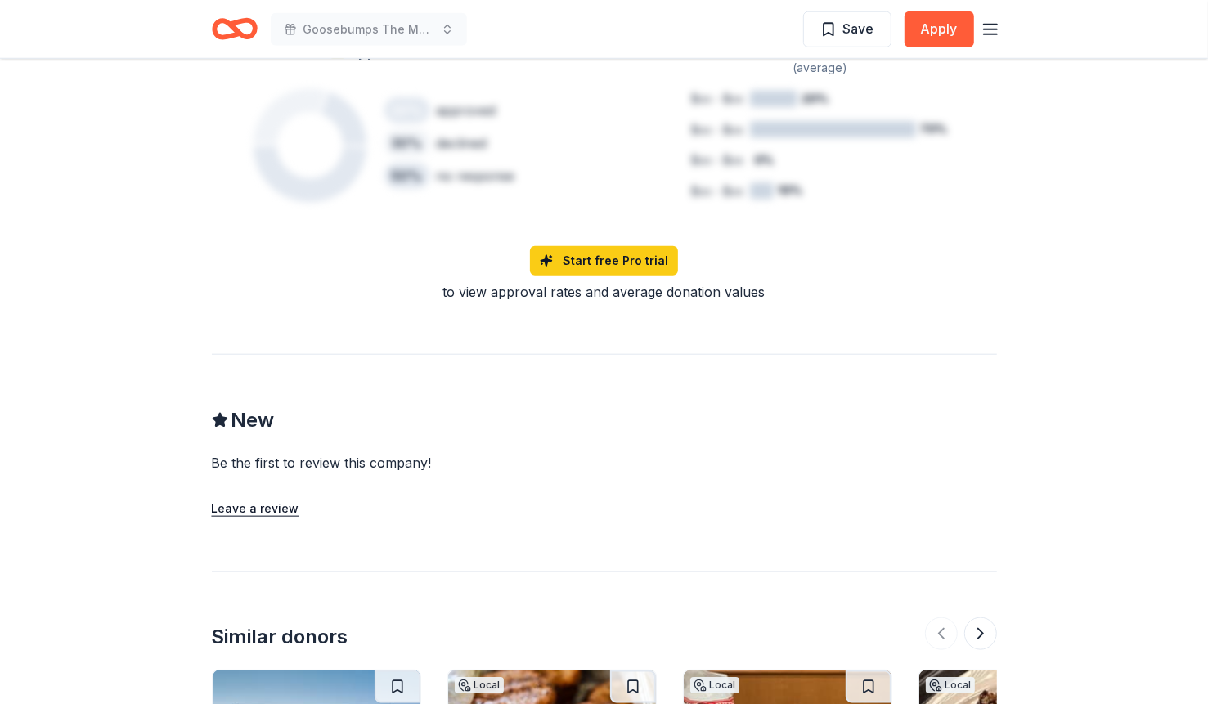
scroll to position [1103, 0]
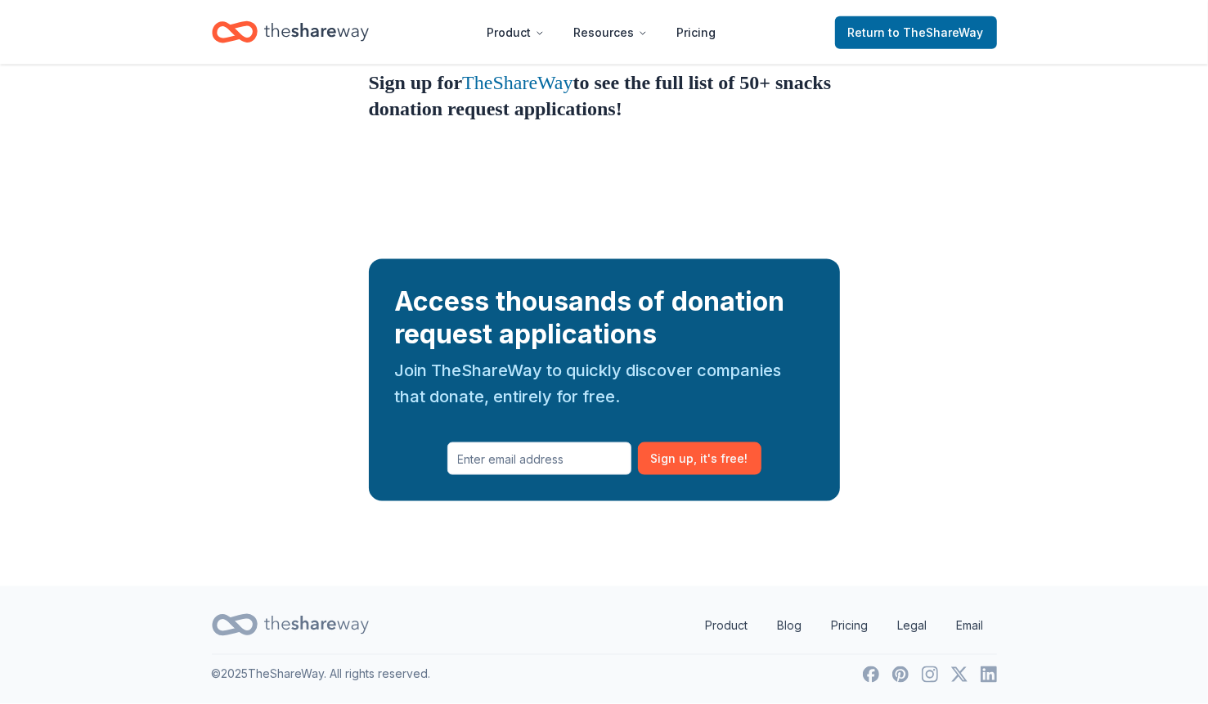
scroll to position [1747, 0]
